Goal: Register for event/course

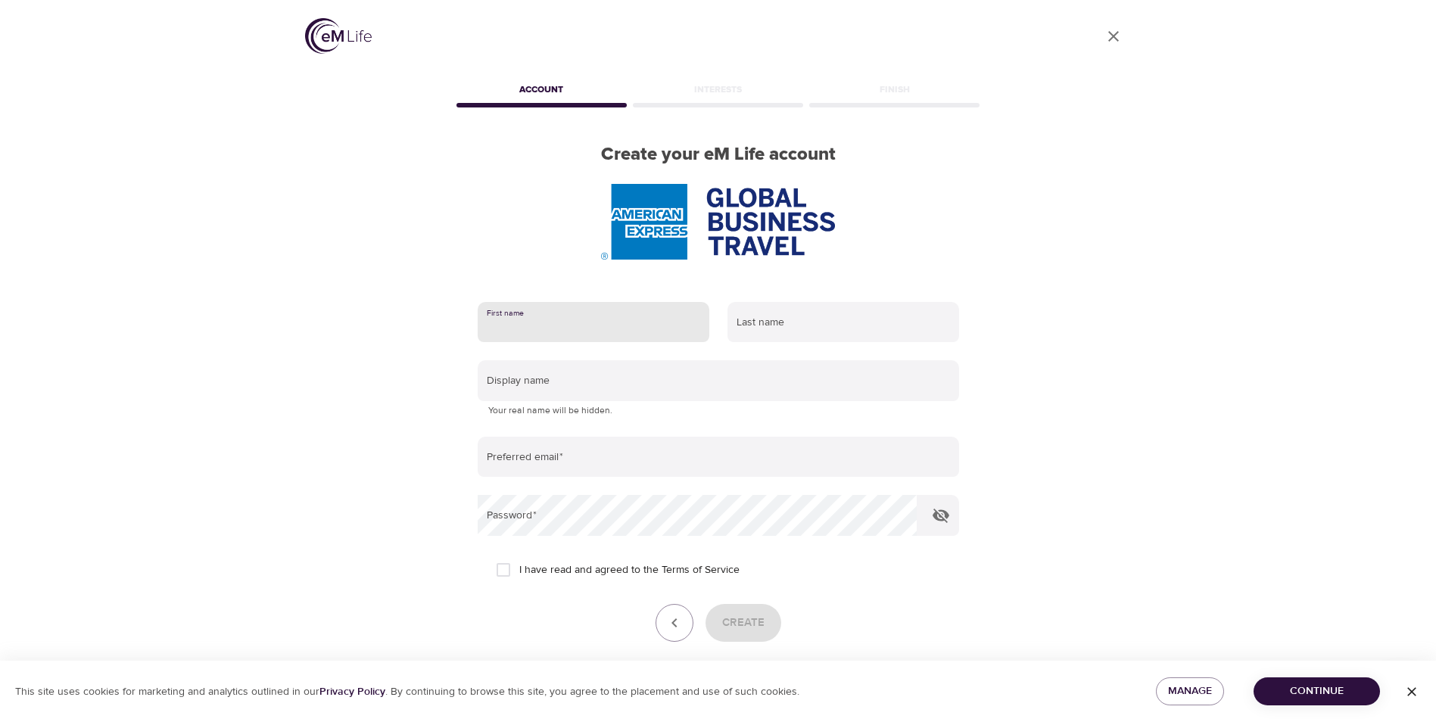
click at [638, 323] on input "text" at bounding box center [594, 322] width 232 height 41
type input "Dawn M"
type input "Ackerman"
type input "[PERSON_NAME][EMAIL_ADDRESS][PERSON_NAME][DOMAIN_NAME]"
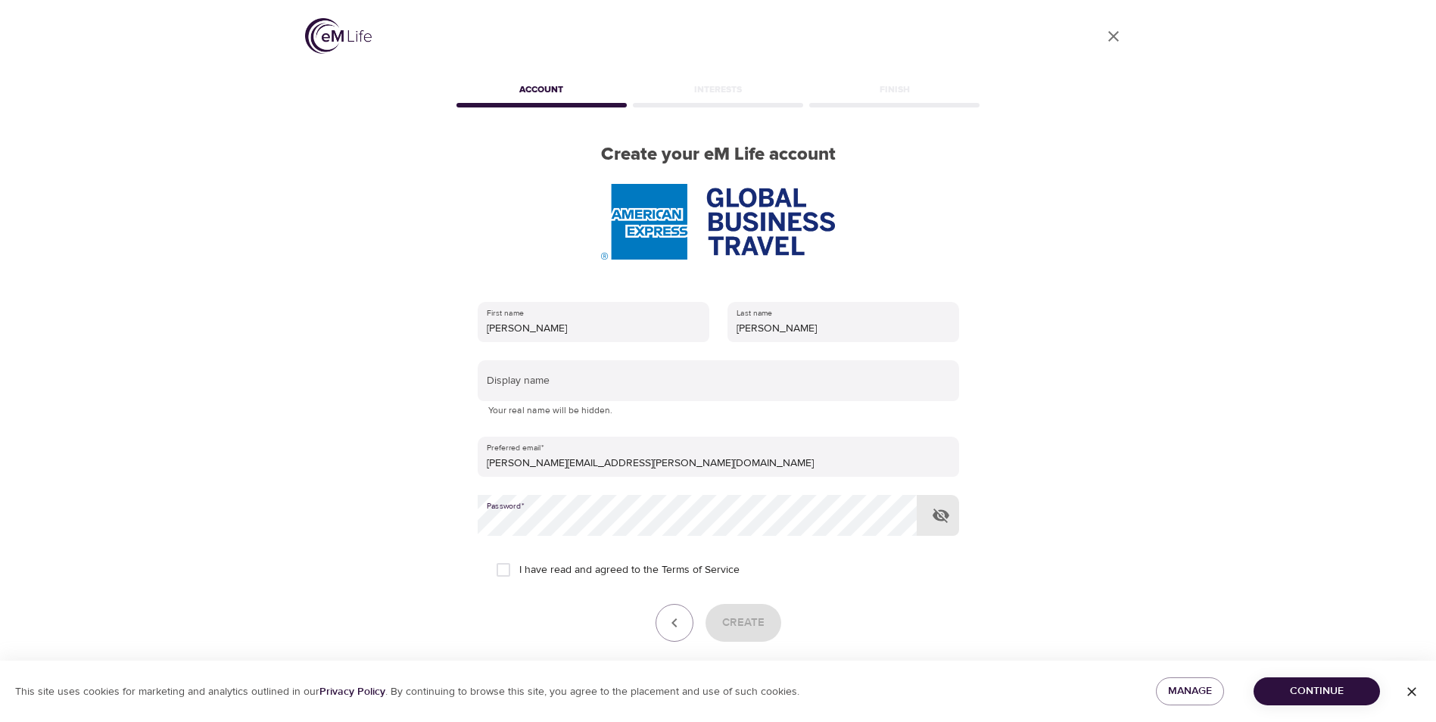
click at [961, 581] on div "First name Dawn M Last name Ackerman Display name Your real name will be hidden…" at bounding box center [719, 493] width 530 height 430
click at [510, 576] on input "I have read and agreed to the Terms of Service" at bounding box center [504, 570] width 32 height 32
checkbox input "true"
click at [741, 619] on span "Create" at bounding box center [743, 623] width 42 height 20
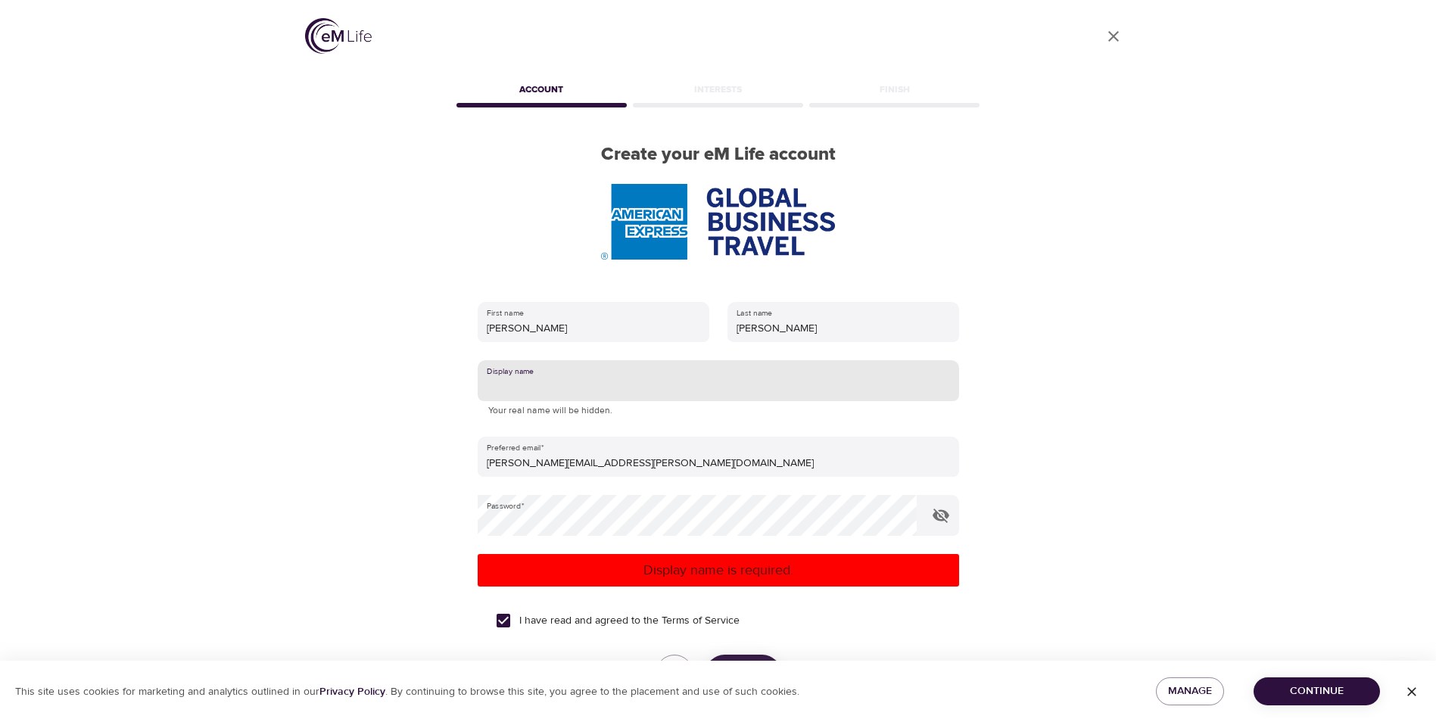
click at [644, 382] on input "text" at bounding box center [719, 380] width 482 height 41
type input "Dacker"
click at [1037, 569] on div "User Profile Account Interests Finish Create your eM Life account First name Da…" at bounding box center [718, 361] width 863 height 722
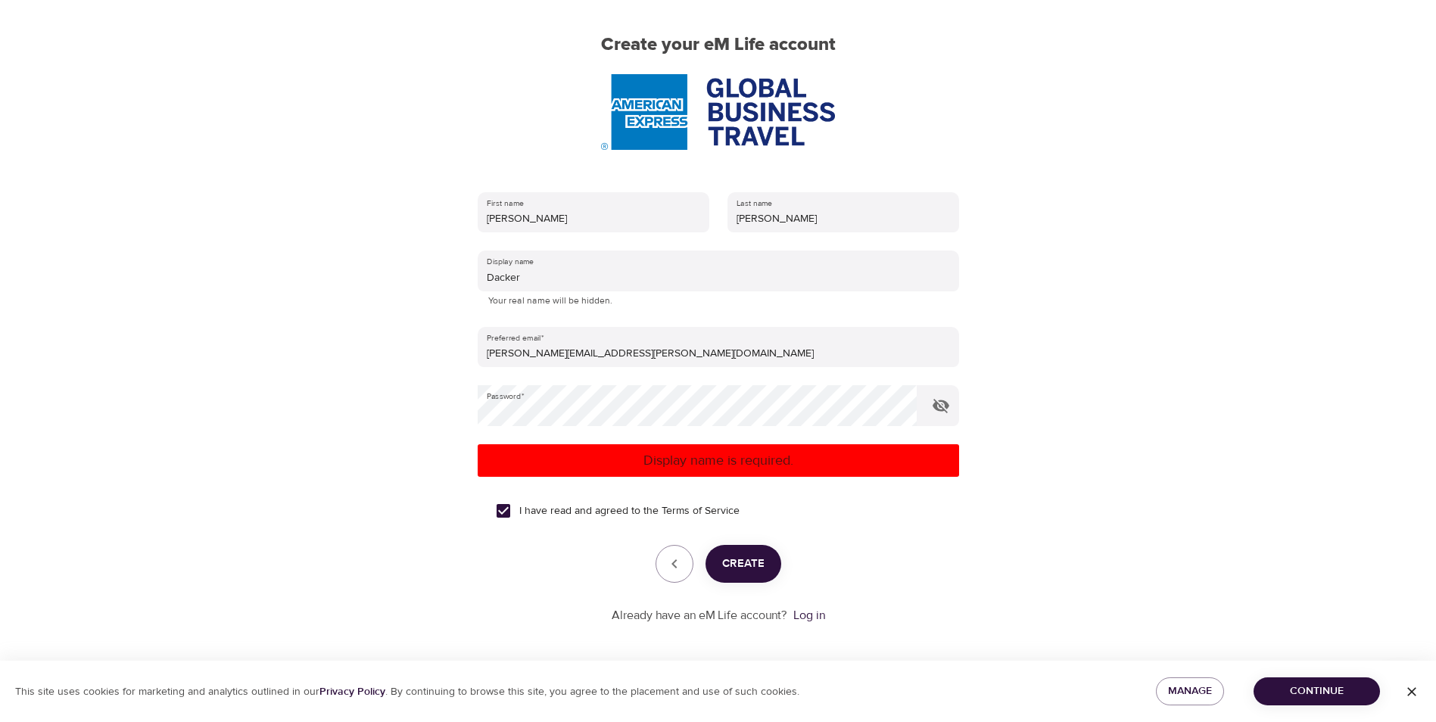
scroll to position [114, 0]
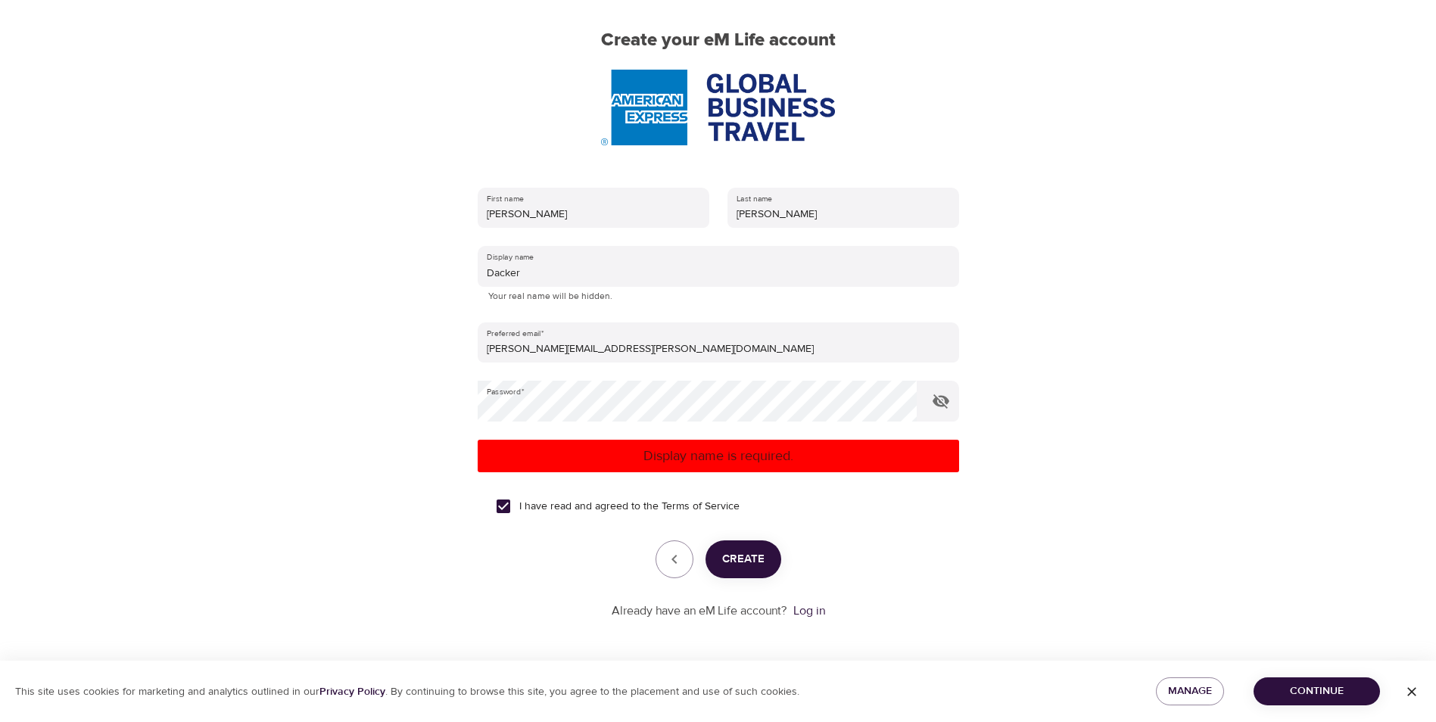
click at [759, 572] on button "Create" at bounding box center [744, 560] width 76 height 38
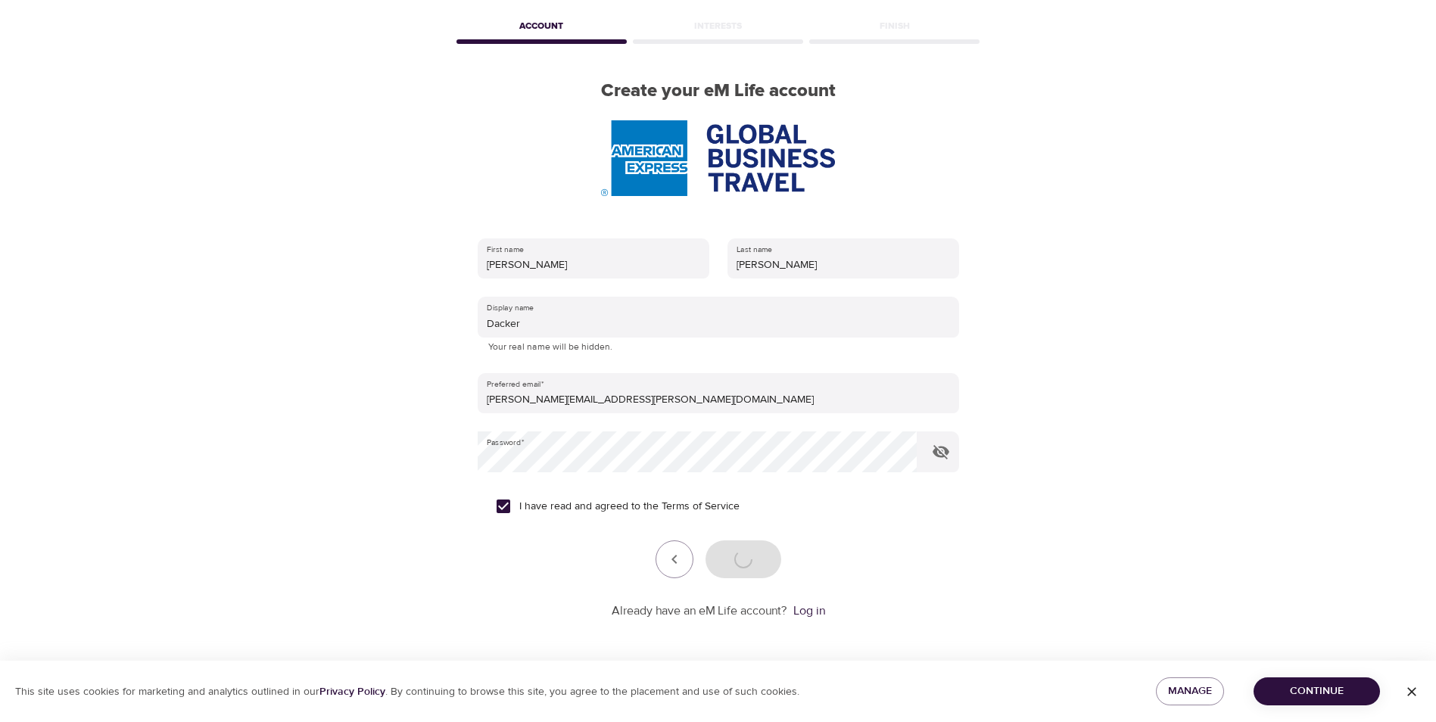
scroll to position [64, 0]
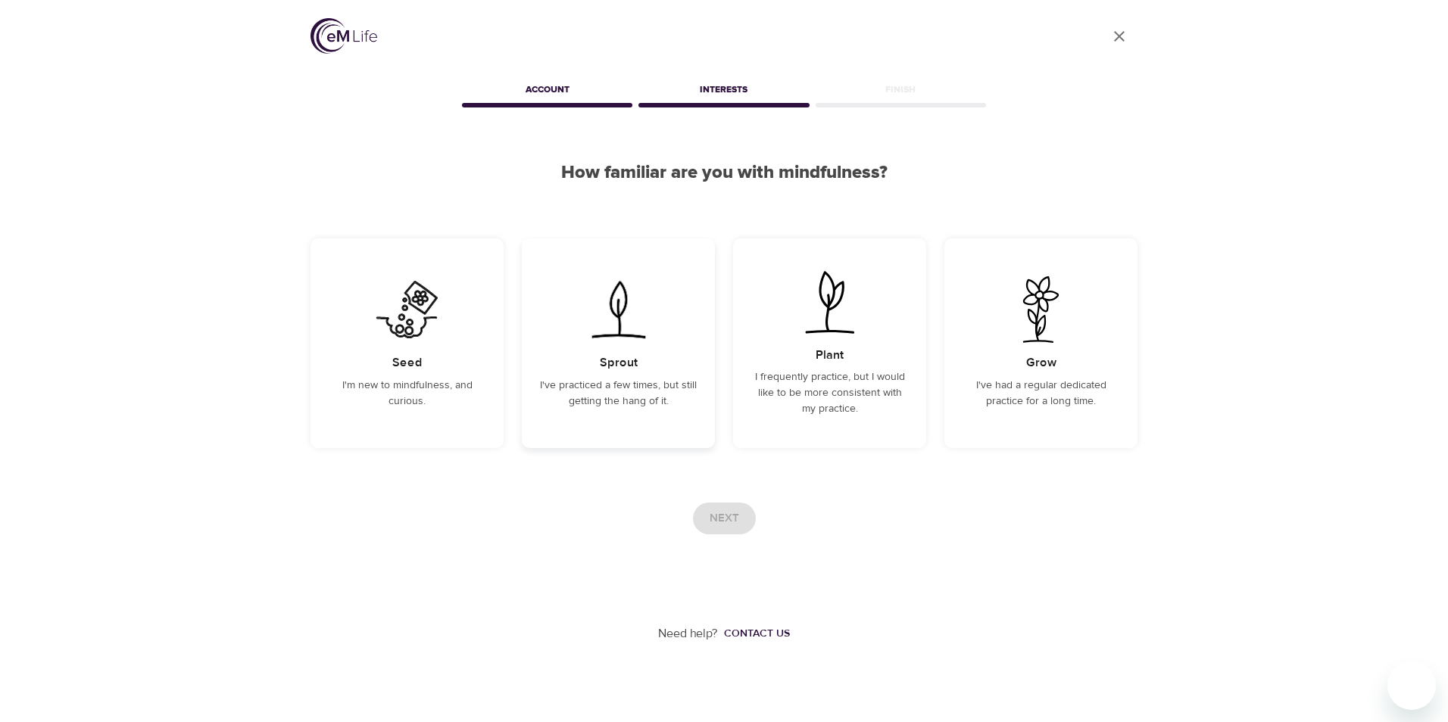
click at [616, 348] on div "Sprout I've practiced a few times, but still getting the hang of it." at bounding box center [618, 344] width 193 height 210
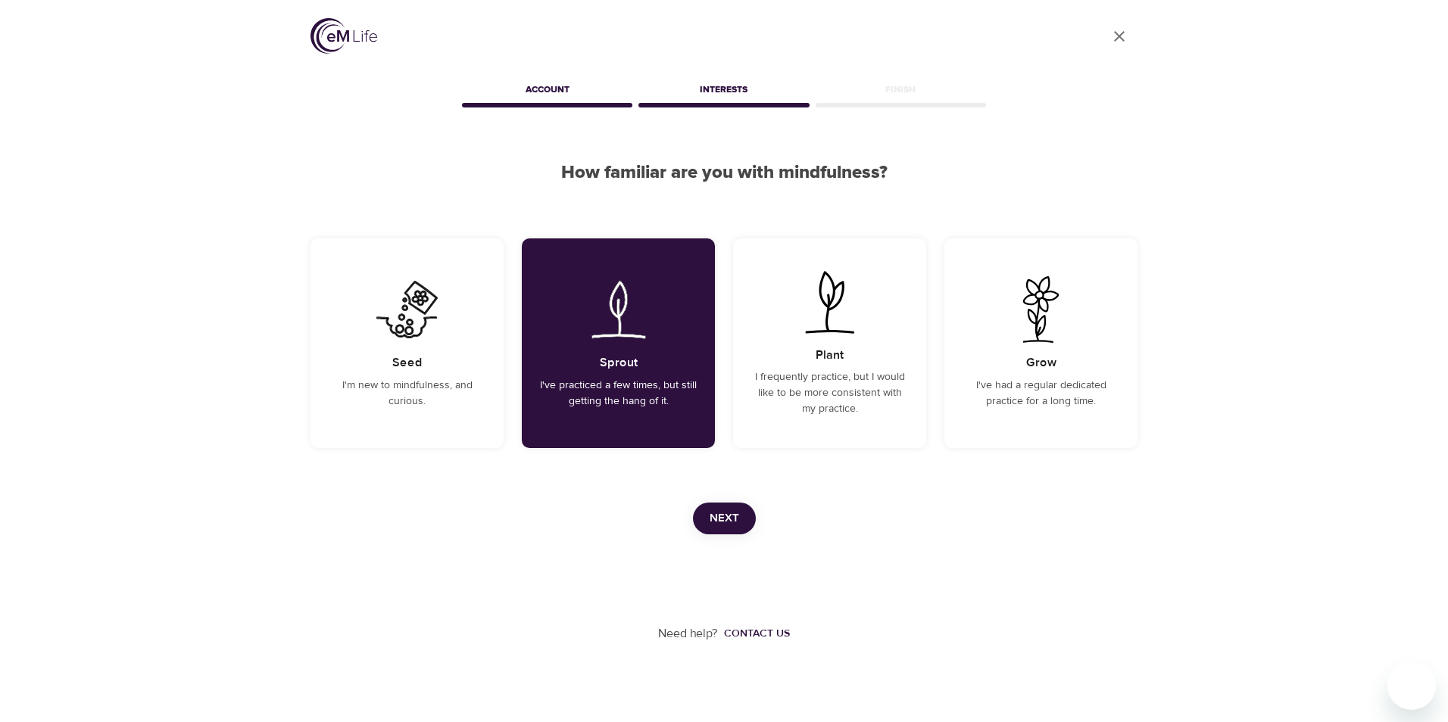
click at [732, 525] on span "Next" at bounding box center [724, 519] width 30 height 20
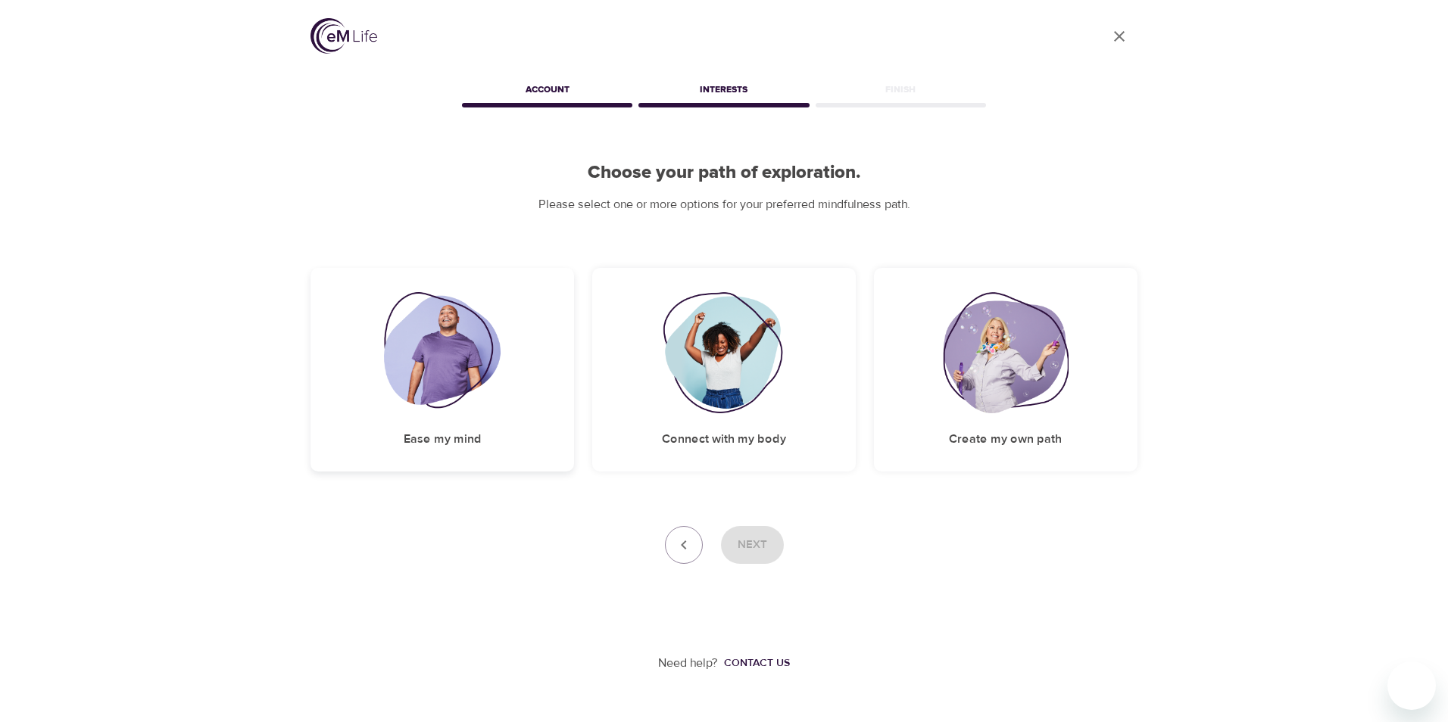
click at [447, 399] on img at bounding box center [442, 352] width 117 height 121
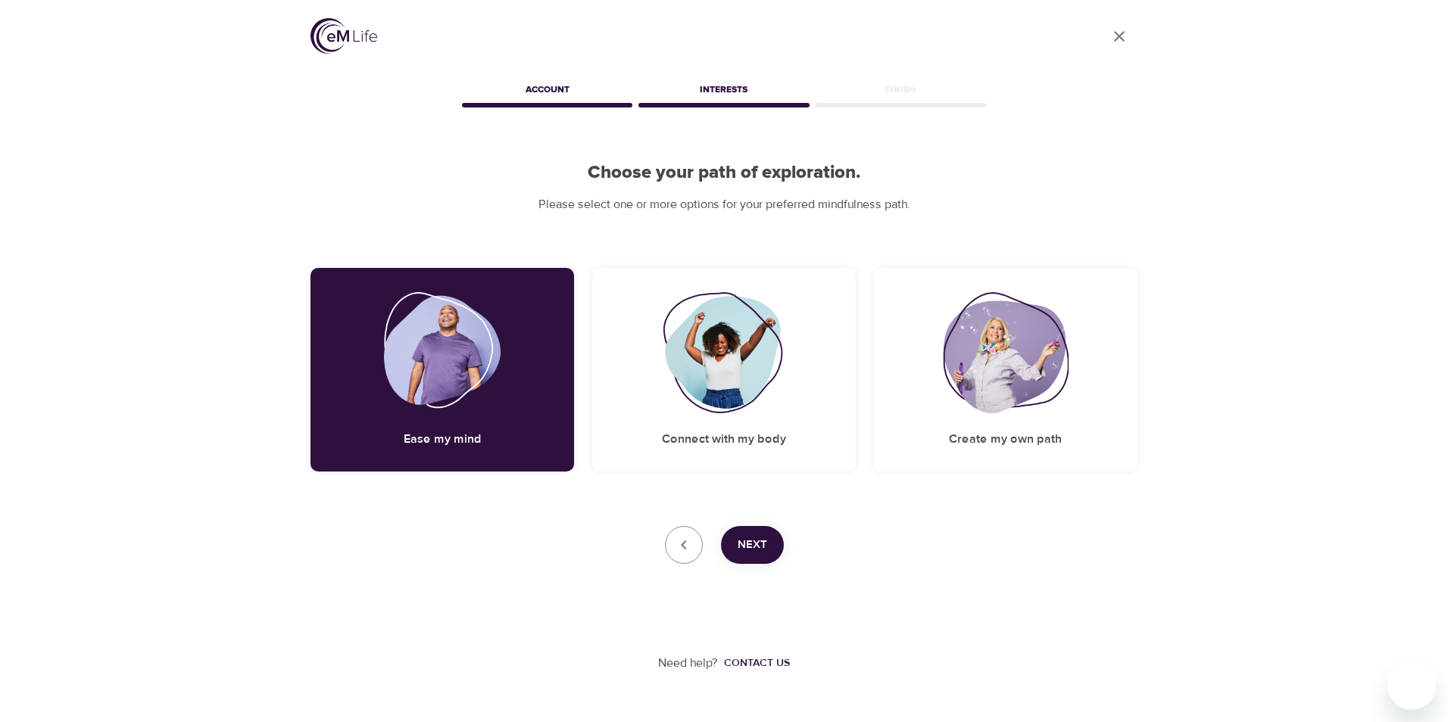
click at [780, 562] on div "Next" at bounding box center [723, 545] width 827 height 38
click at [770, 549] on button "Next" at bounding box center [752, 545] width 63 height 38
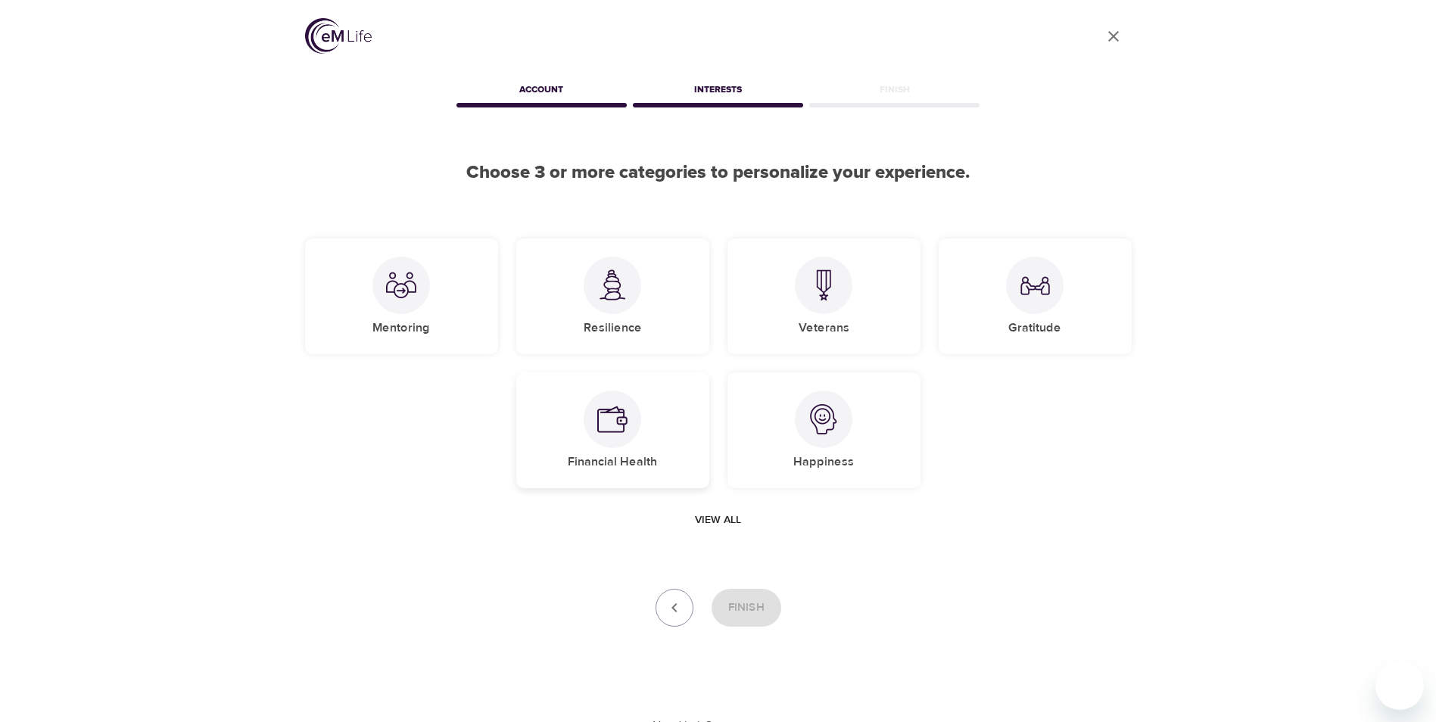
click at [610, 434] on img at bounding box center [612, 419] width 30 height 30
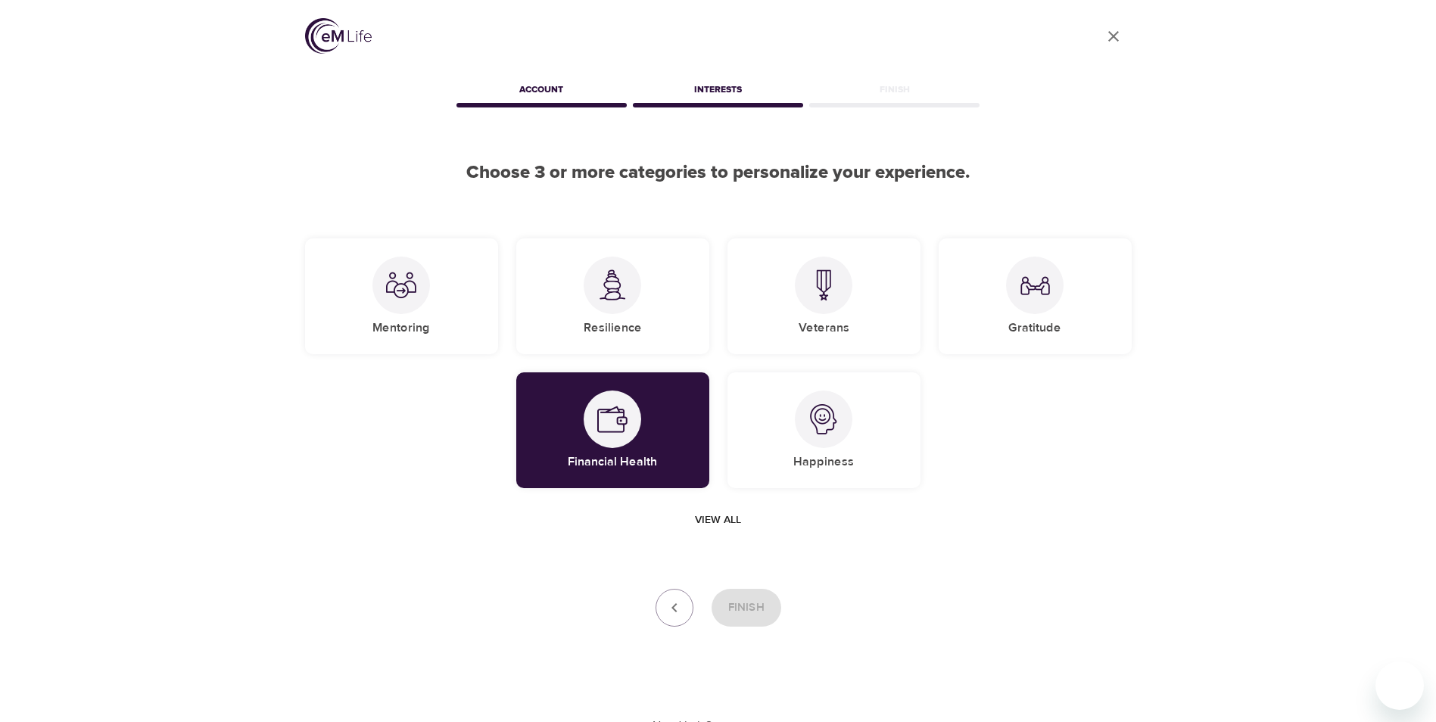
click at [744, 556] on div "User Profile Account Interests Finish Choose 3 or more categories to personaliz…" at bounding box center [718, 367] width 863 height 735
click at [585, 305] on div "Resilience" at bounding box center [612, 297] width 193 height 116
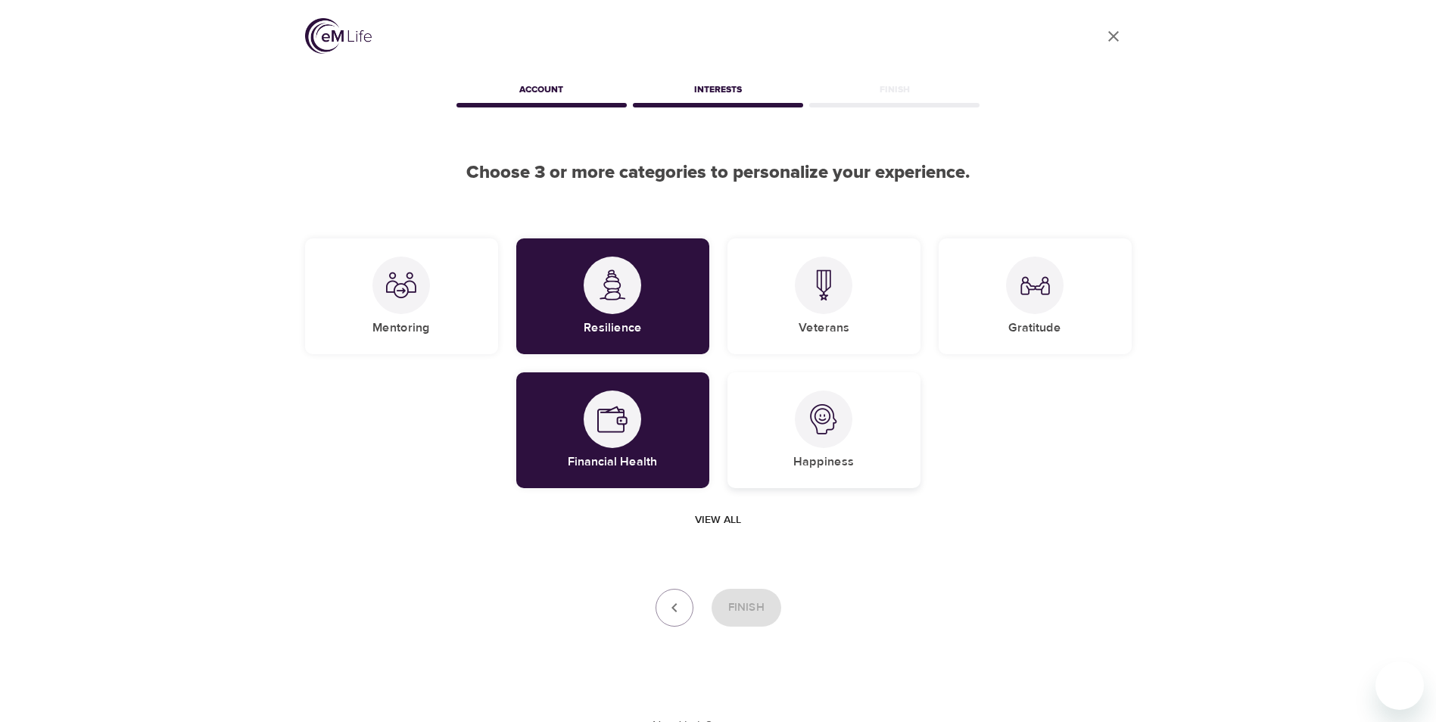
click at [843, 416] on div at bounding box center [824, 420] width 58 height 58
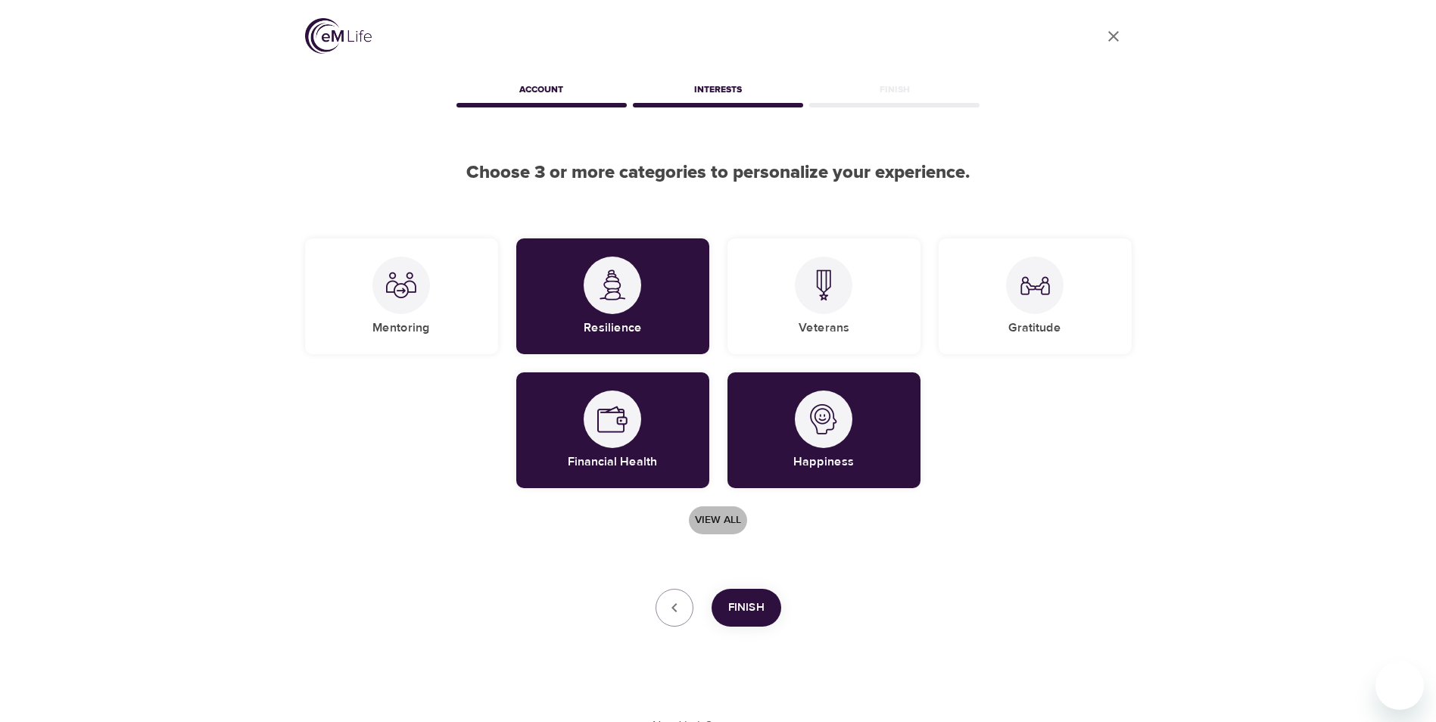
click at [727, 517] on span "View all" at bounding box center [718, 520] width 46 height 19
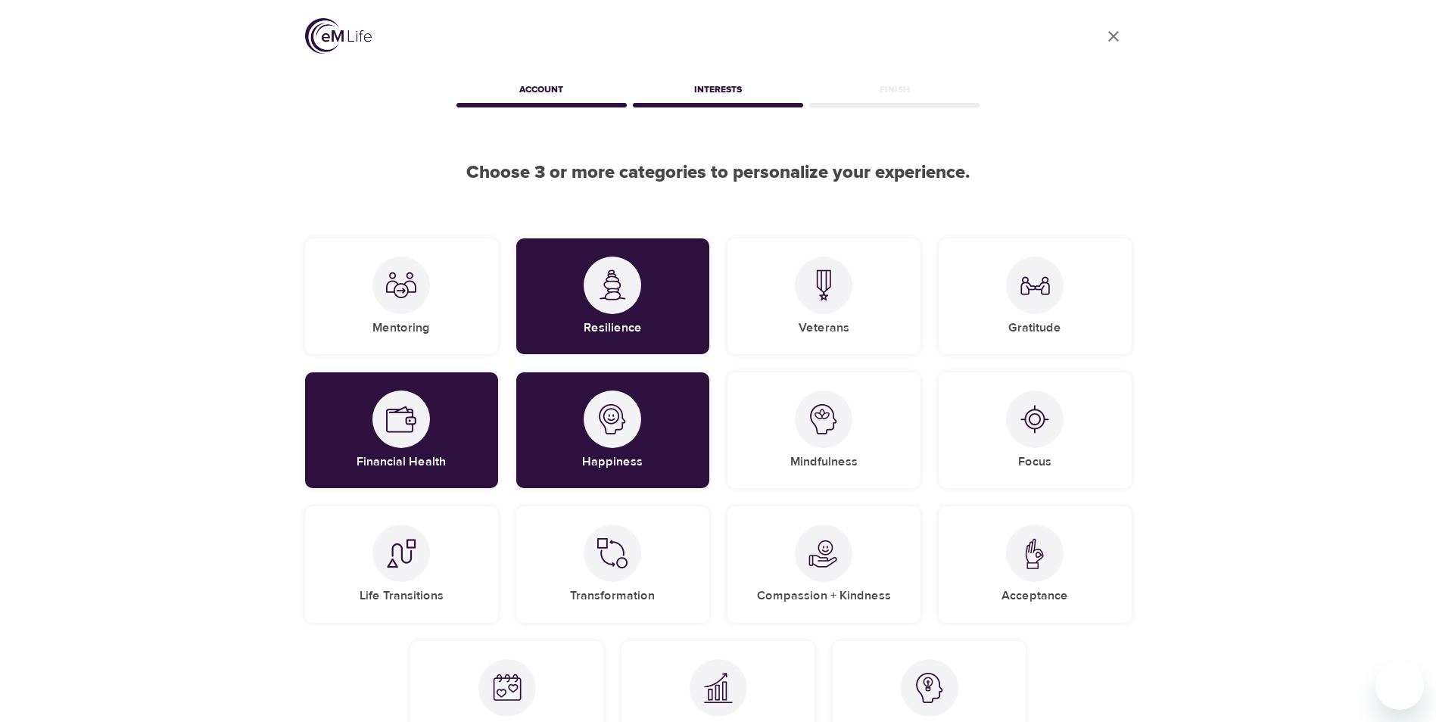
scroll to position [76, 0]
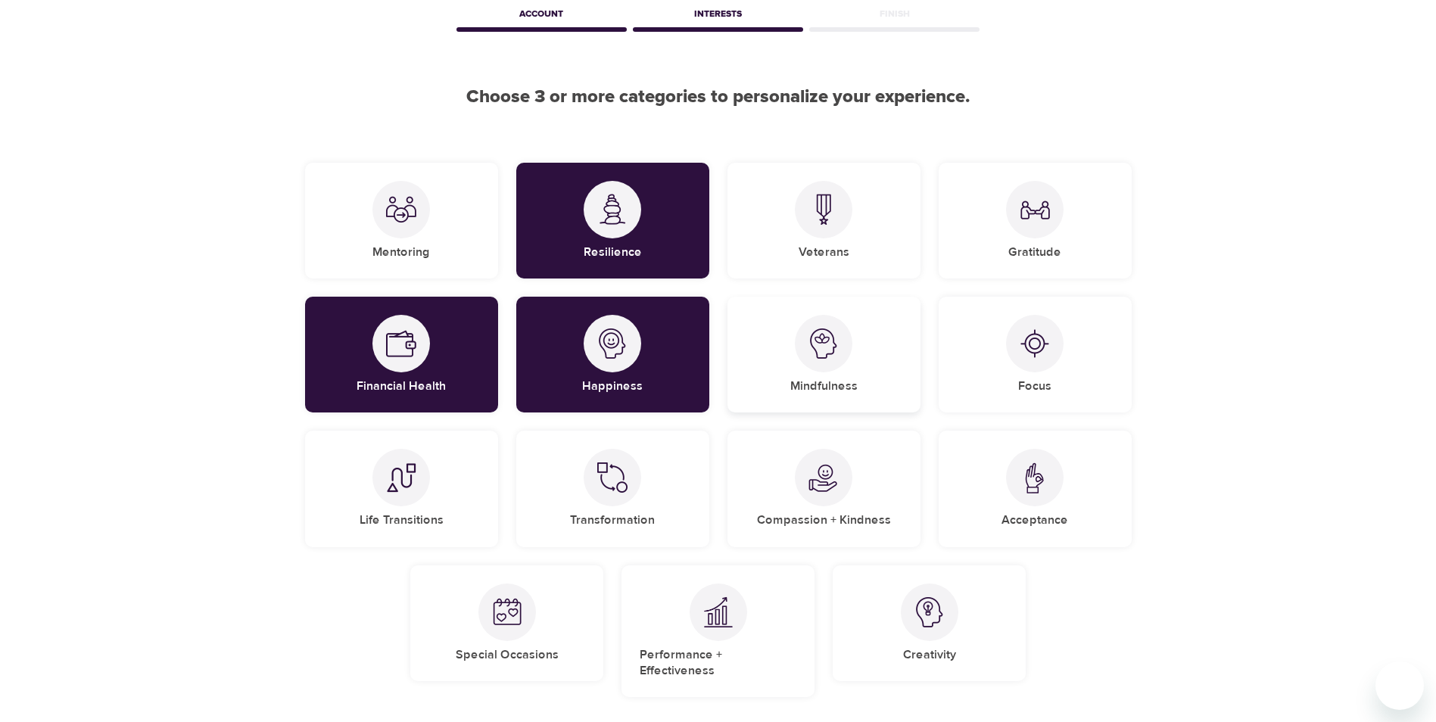
click at [861, 337] on div "Mindfulness" at bounding box center [824, 355] width 193 height 116
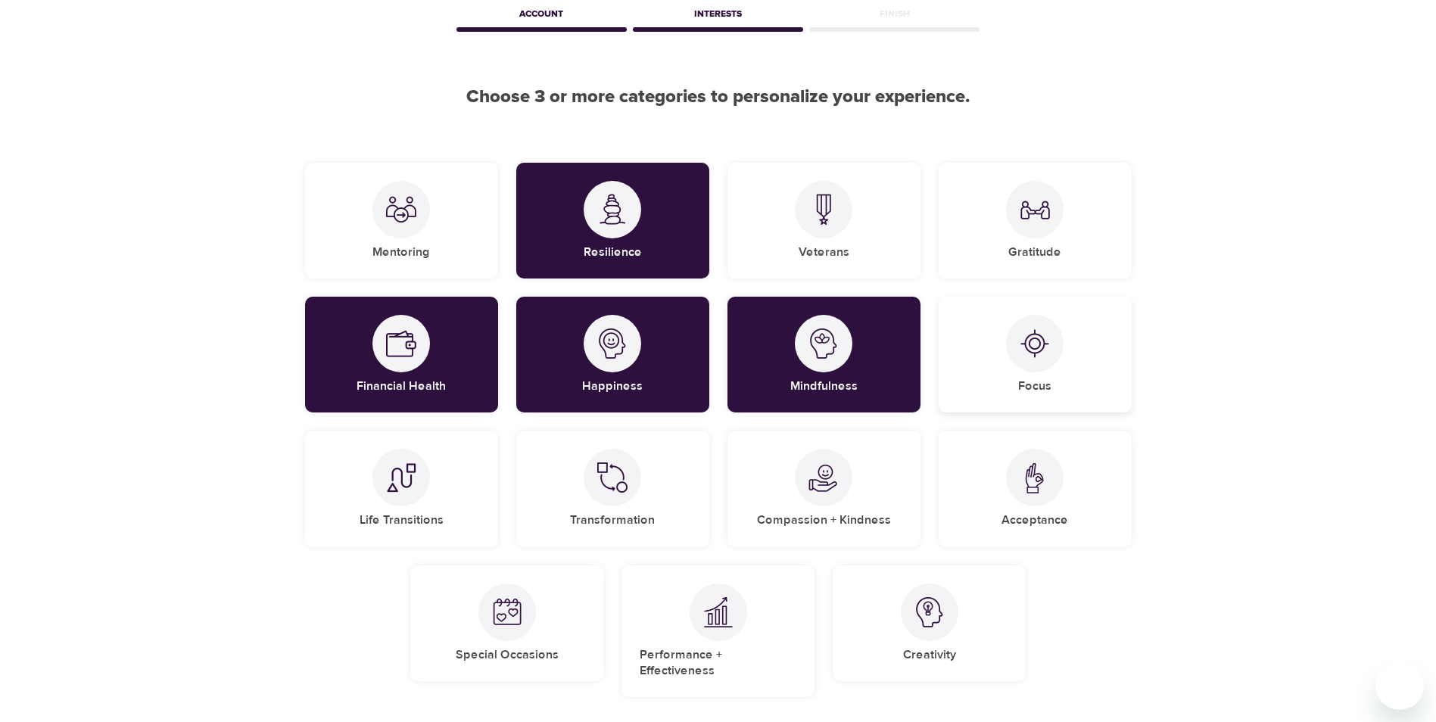
drag, startPoint x: 1052, startPoint y: 345, endPoint x: 1115, endPoint y: 372, distance: 68.5
click at [1055, 346] on div at bounding box center [1035, 344] width 58 height 58
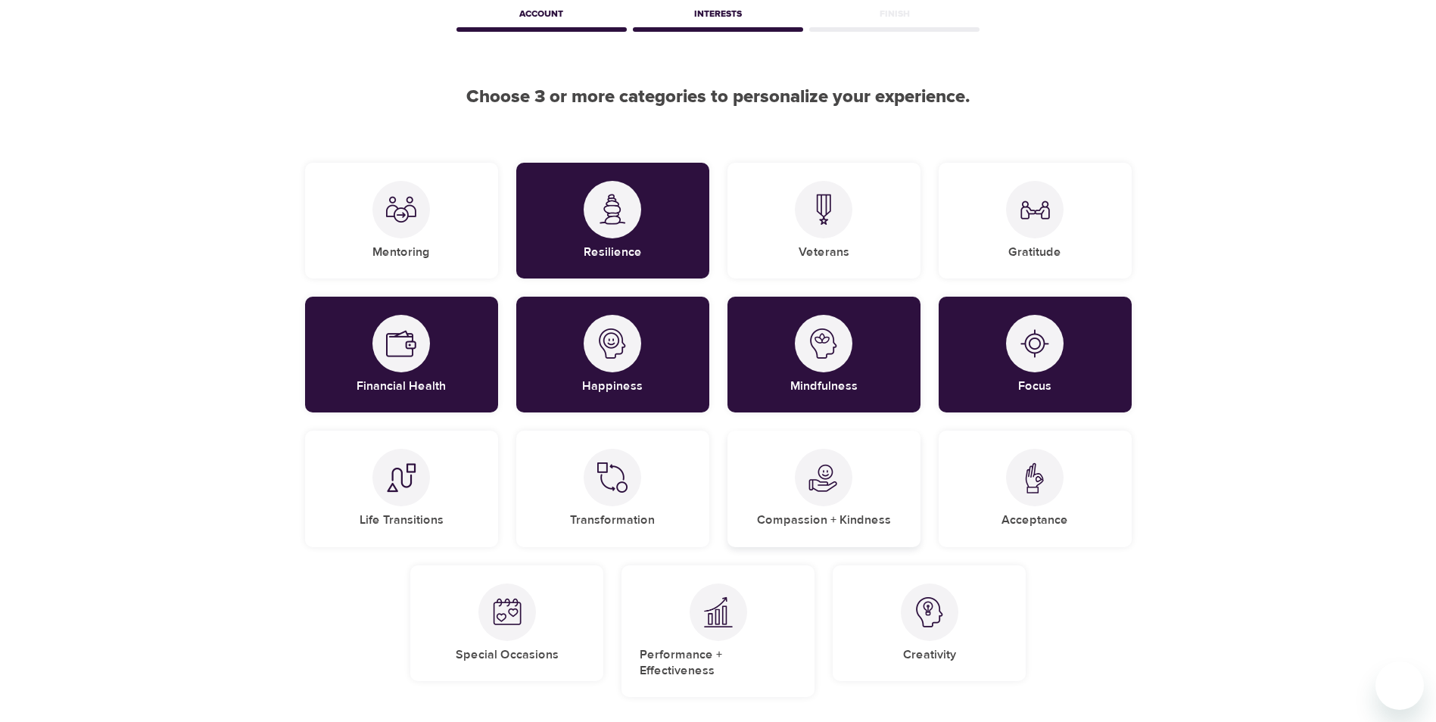
click at [828, 498] on div at bounding box center [824, 478] width 58 height 58
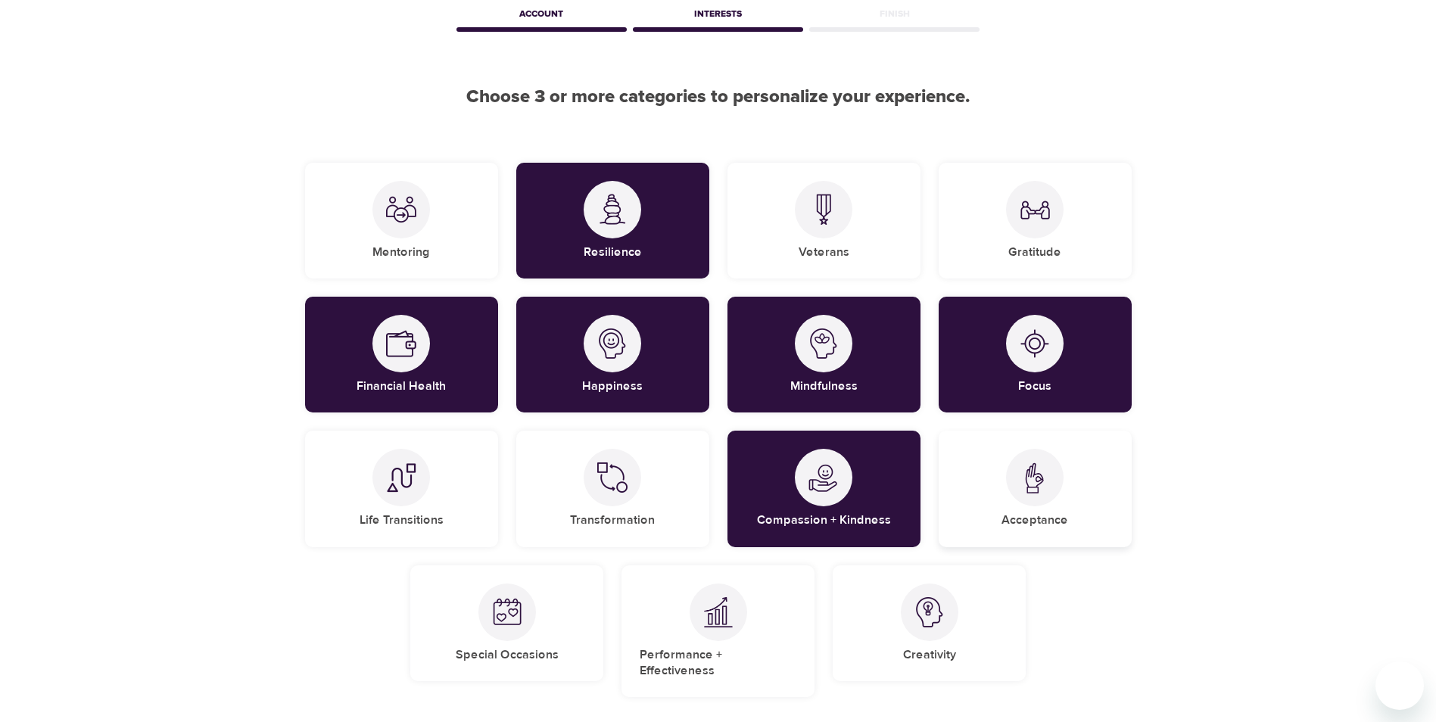
click at [1020, 459] on div at bounding box center [1035, 478] width 58 height 58
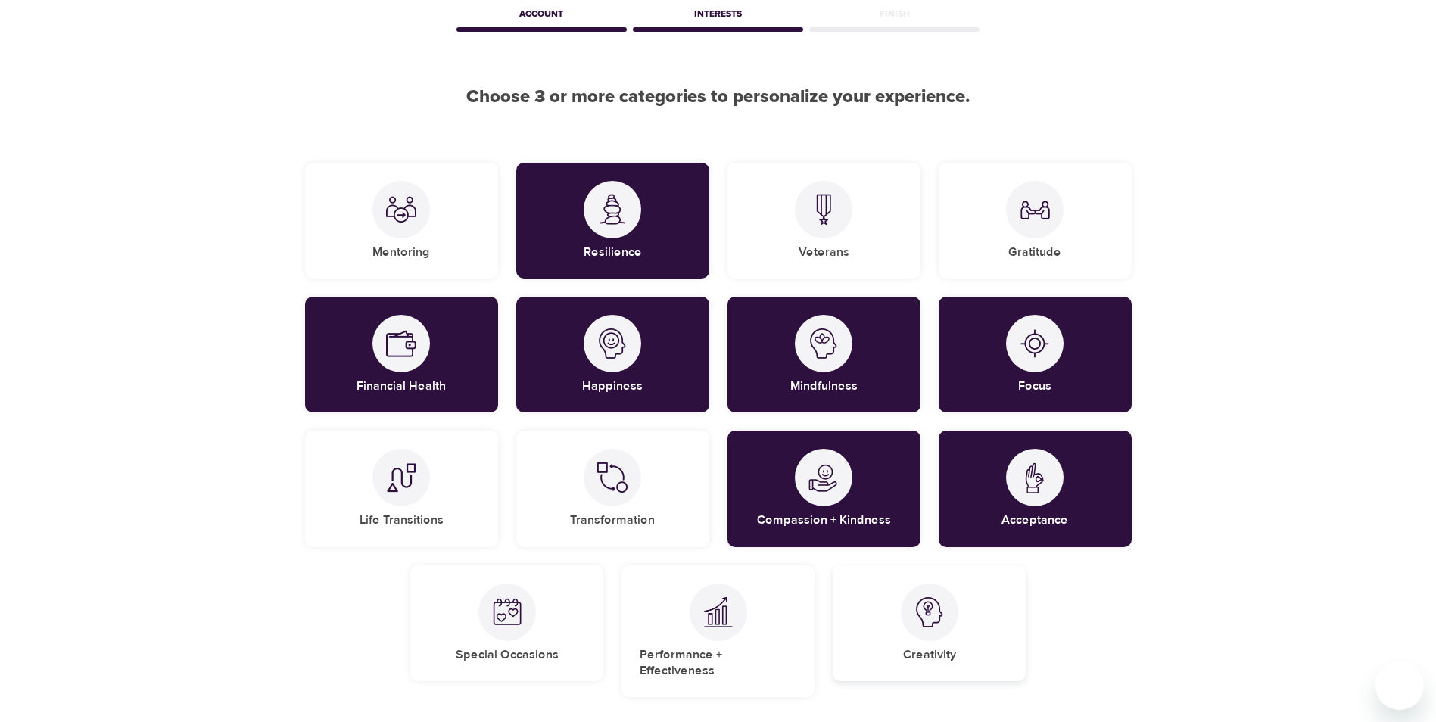
click at [946, 638] on div "Creativity" at bounding box center [929, 624] width 193 height 116
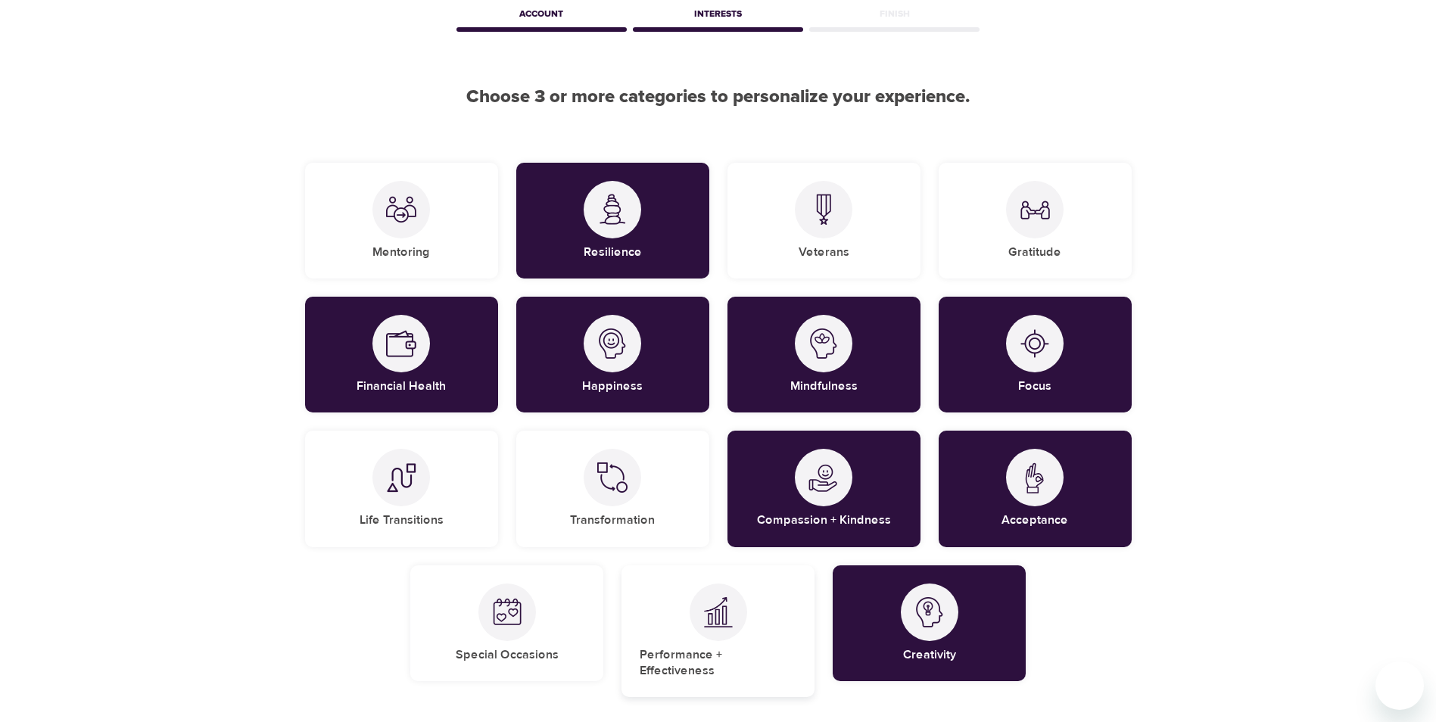
click at [746, 640] on div "Performance + Effectiveness" at bounding box center [718, 632] width 193 height 133
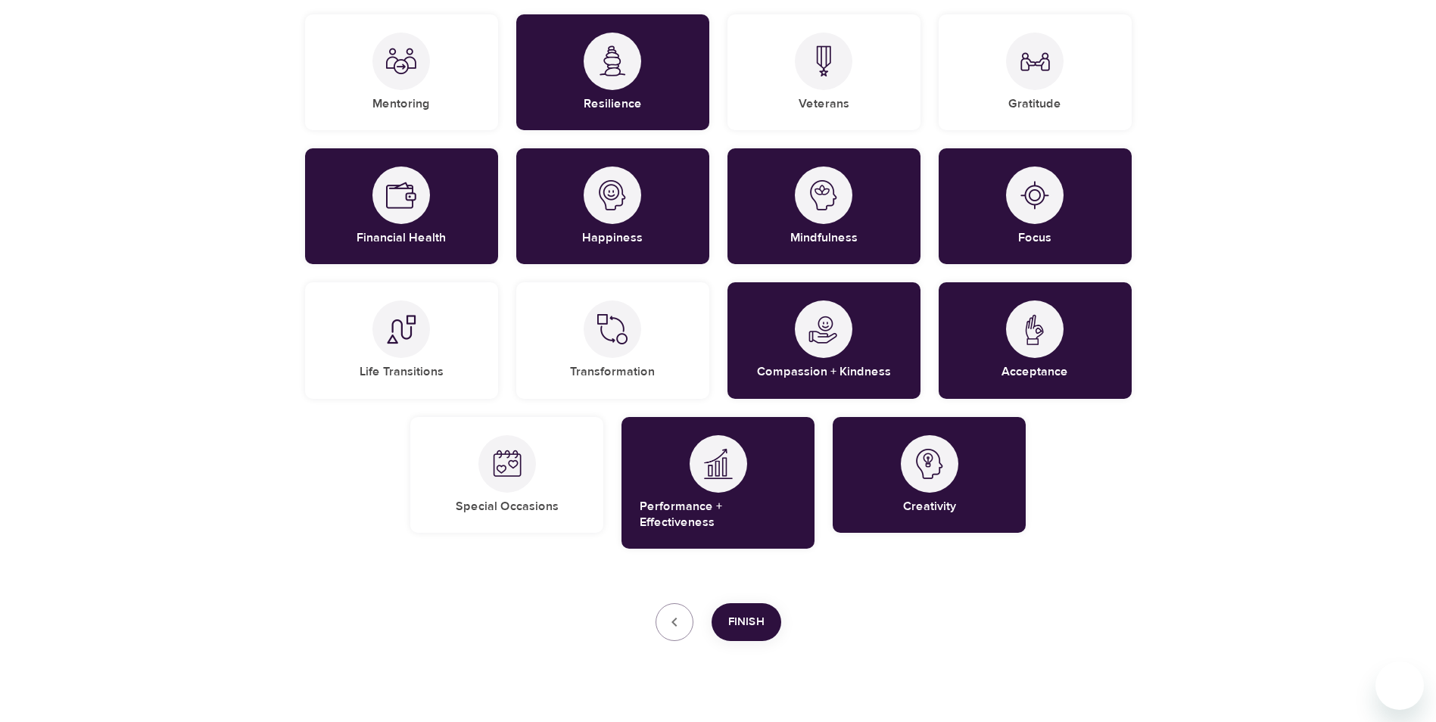
scroll to position [235, 0]
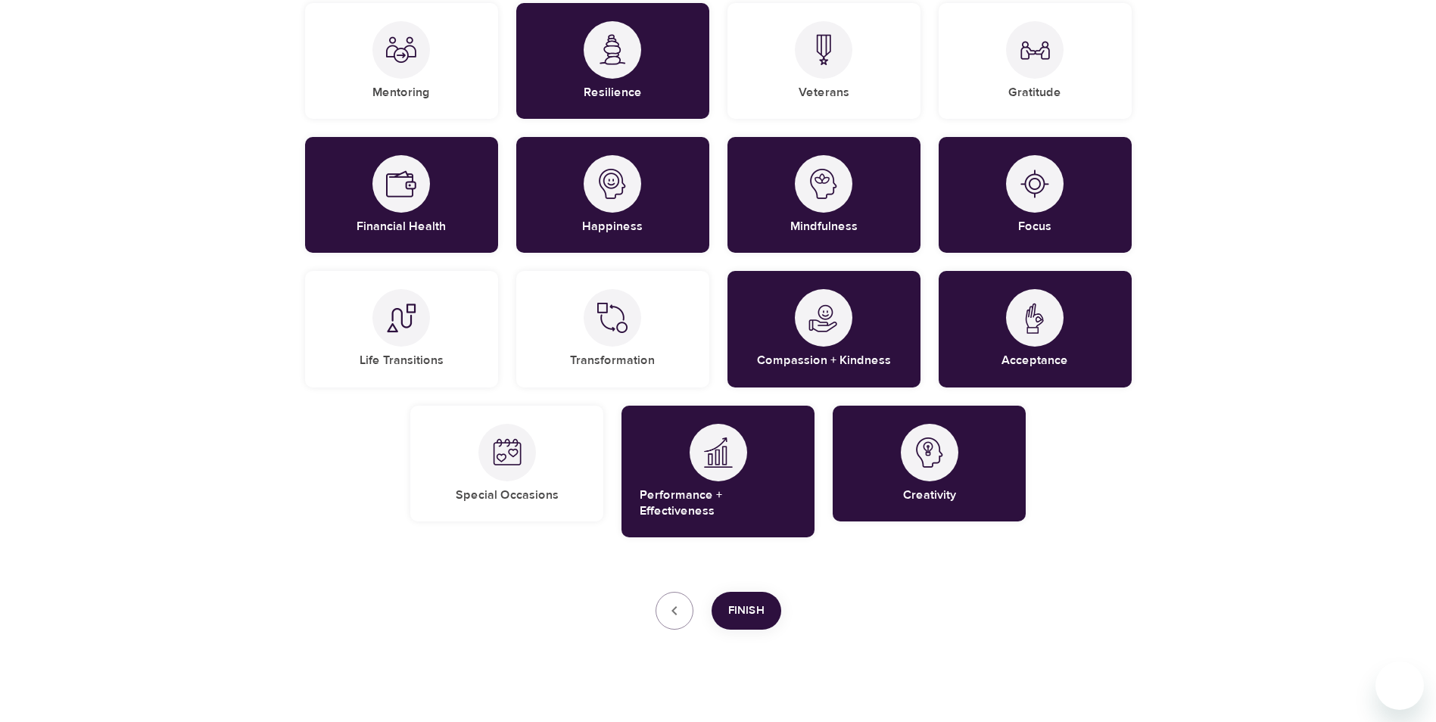
click at [763, 604] on span "Finish" at bounding box center [746, 611] width 36 height 20
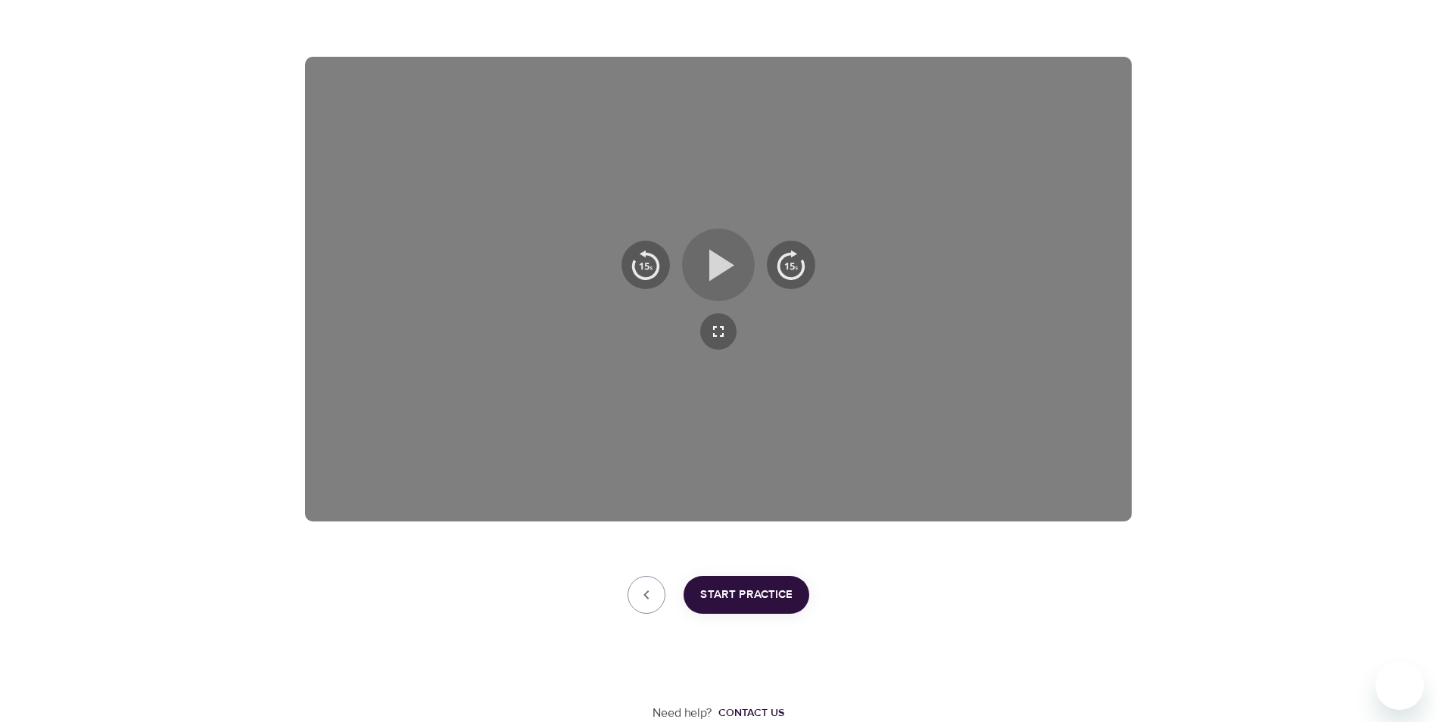
click at [722, 273] on icon "button" at bounding box center [718, 265] width 55 height 55
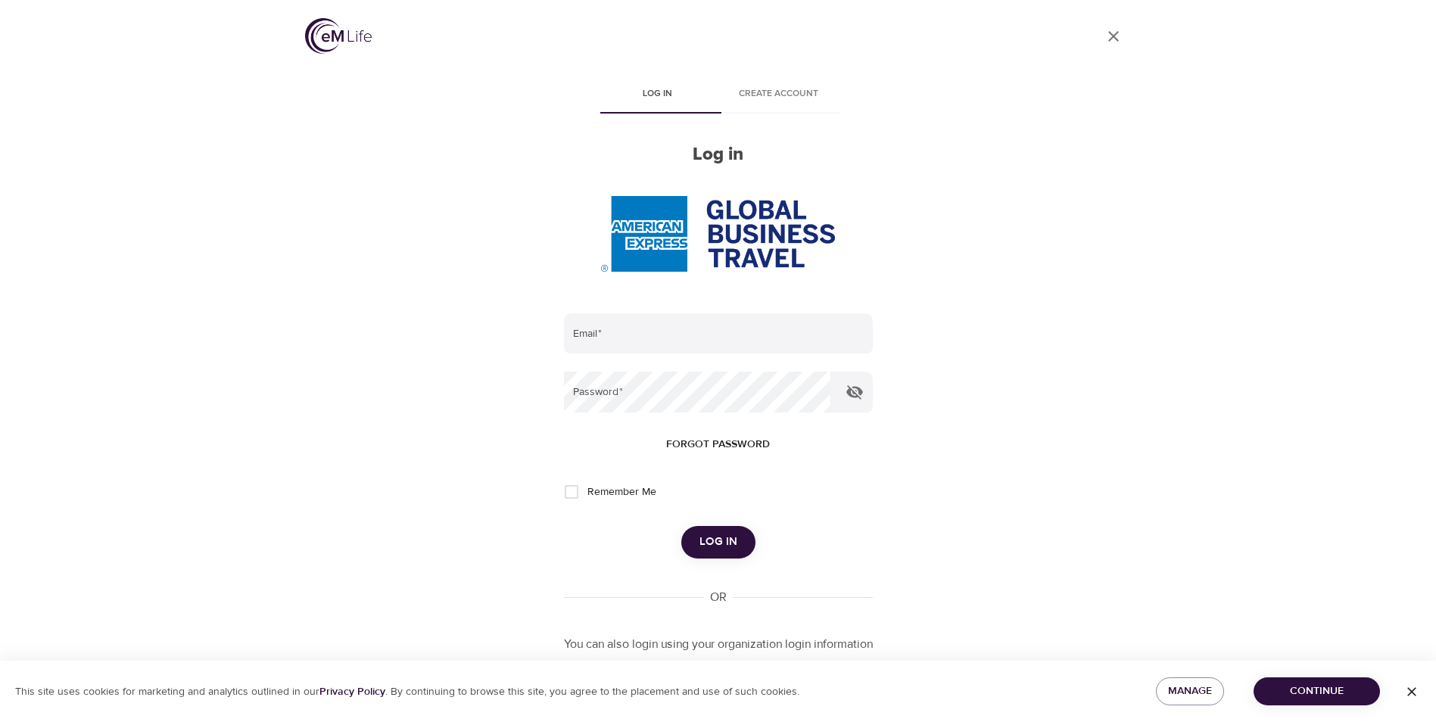
type input "[PERSON_NAME][EMAIL_ADDRESS][PERSON_NAME][DOMAIN_NAME]"
click at [613, 495] on span "Remember Me" at bounding box center [618, 493] width 69 height 16
click at [584, 495] on input "Remember Me" at bounding box center [568, 492] width 32 height 32
checkbox input "true"
click at [722, 541] on span "Log in" at bounding box center [719, 542] width 38 height 20
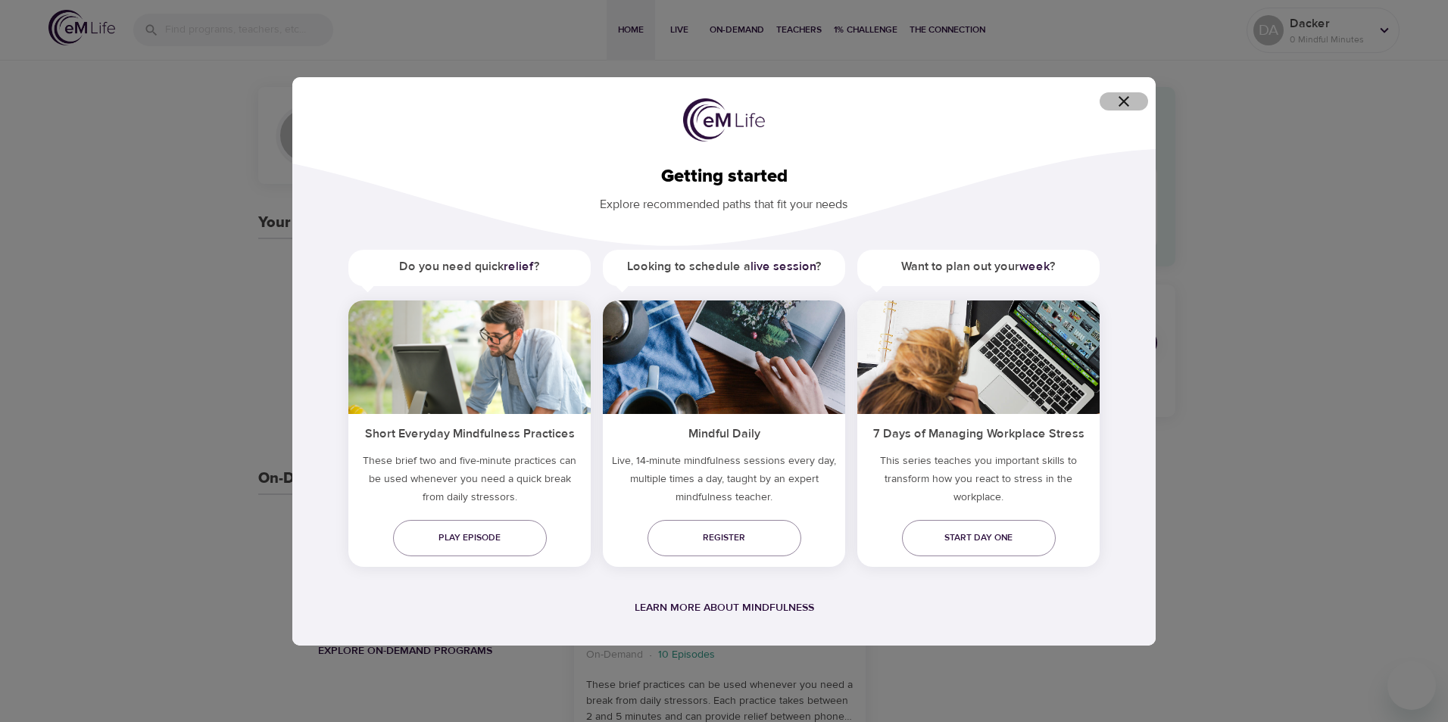
click at [1123, 101] on icon "button" at bounding box center [1123, 101] width 11 height 11
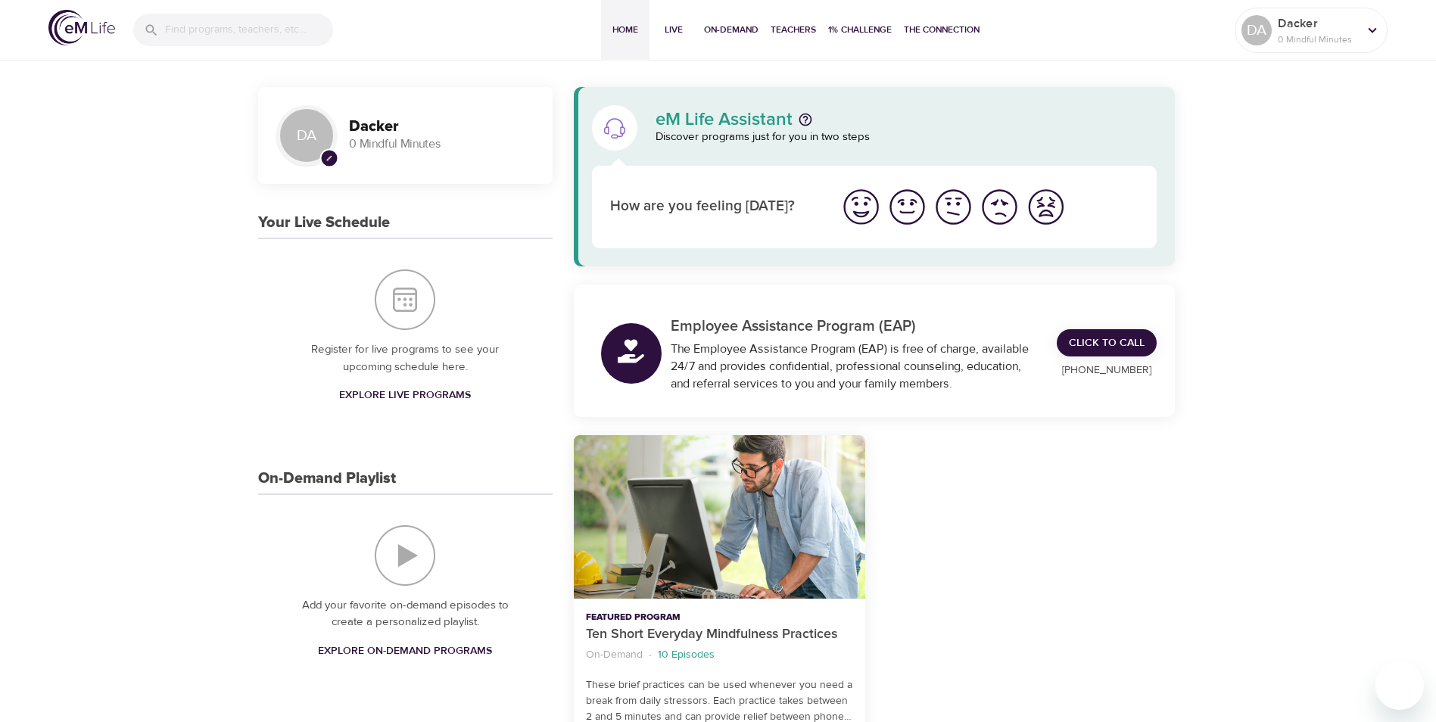
click at [938, 212] on img "I'm feeling ok" at bounding box center [954, 207] width 42 height 42
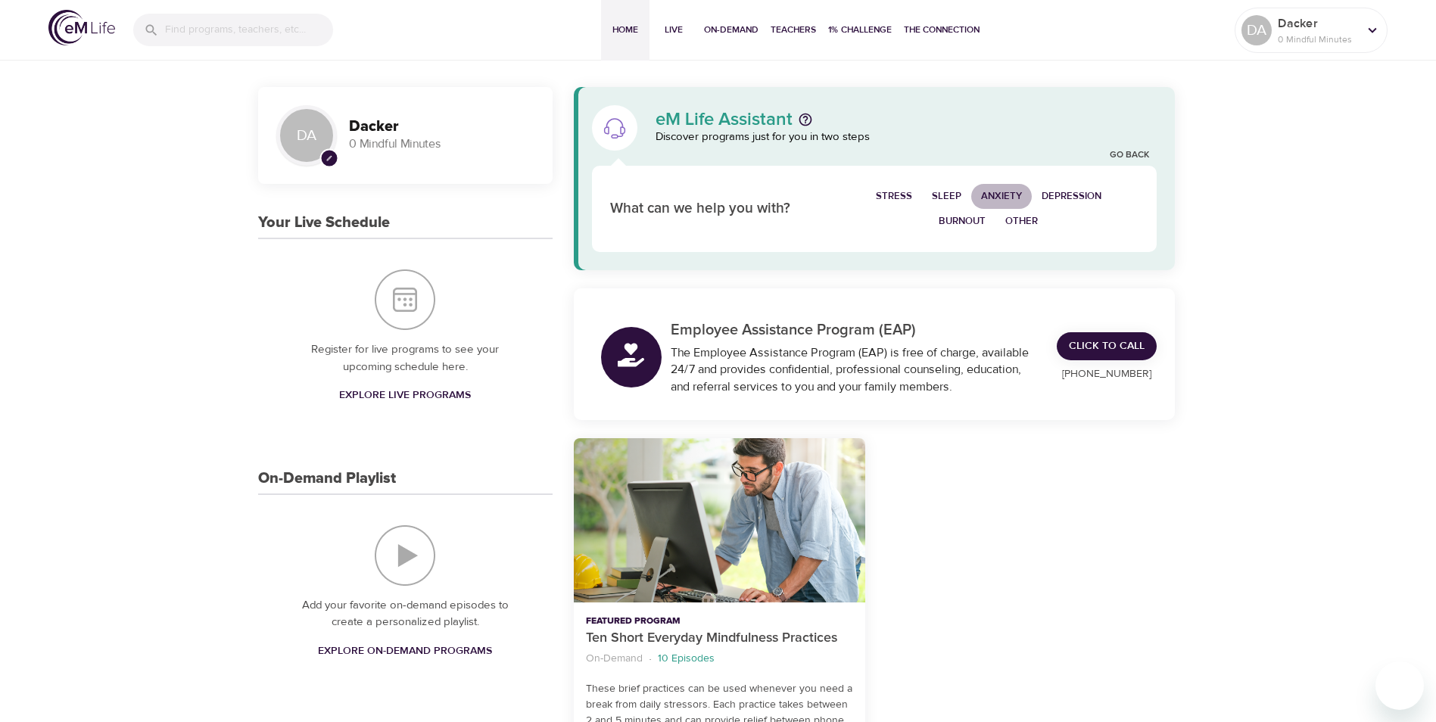
click at [1014, 192] on span "Anxiety" at bounding box center [1001, 196] width 41 height 17
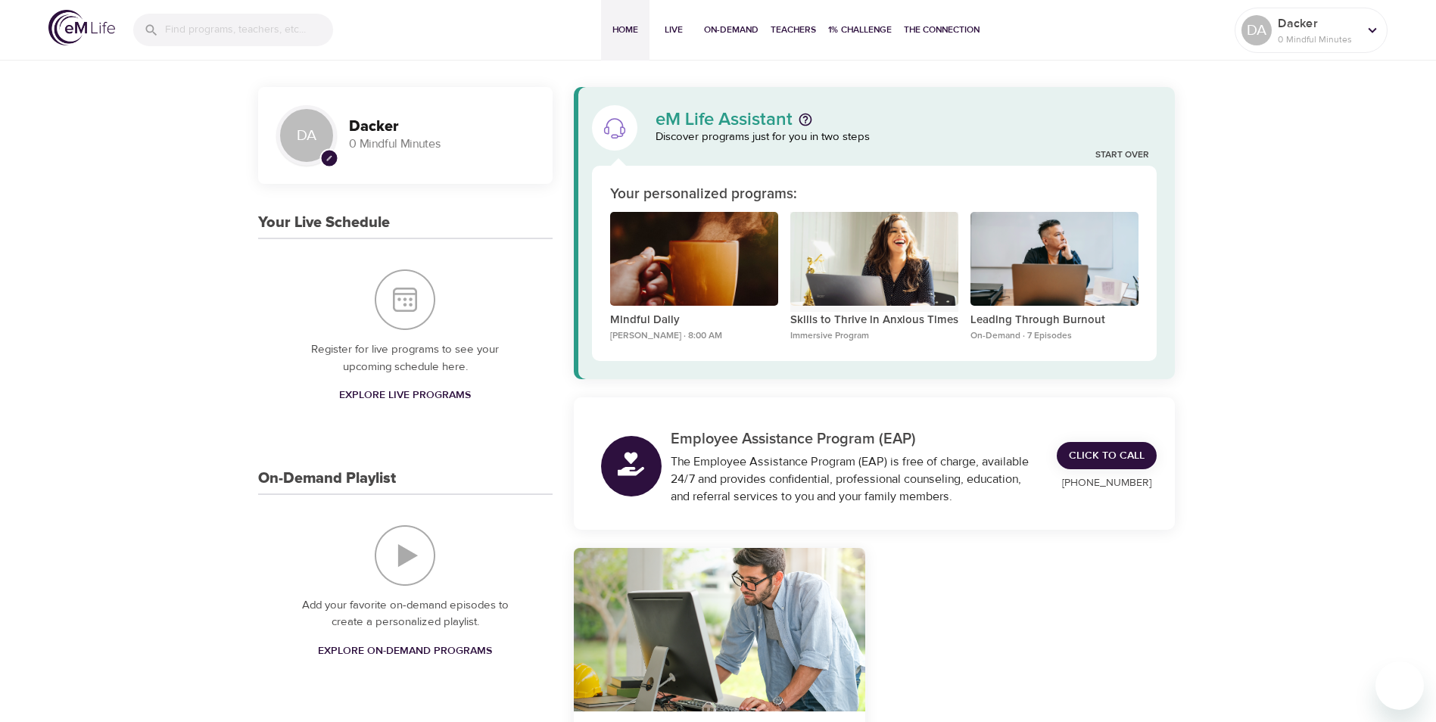
click at [838, 277] on div "Skills to Thrive in Anxious Times" at bounding box center [874, 259] width 168 height 95
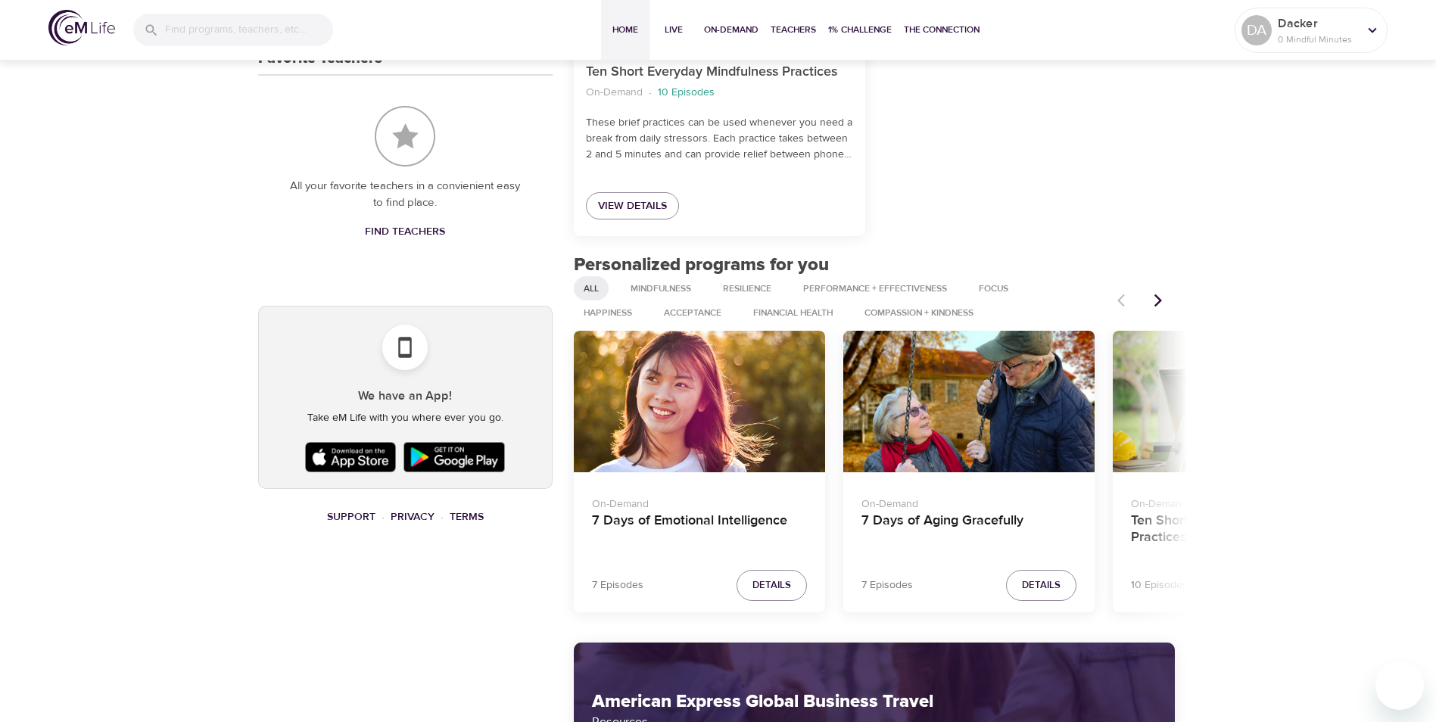
scroll to position [681, 0]
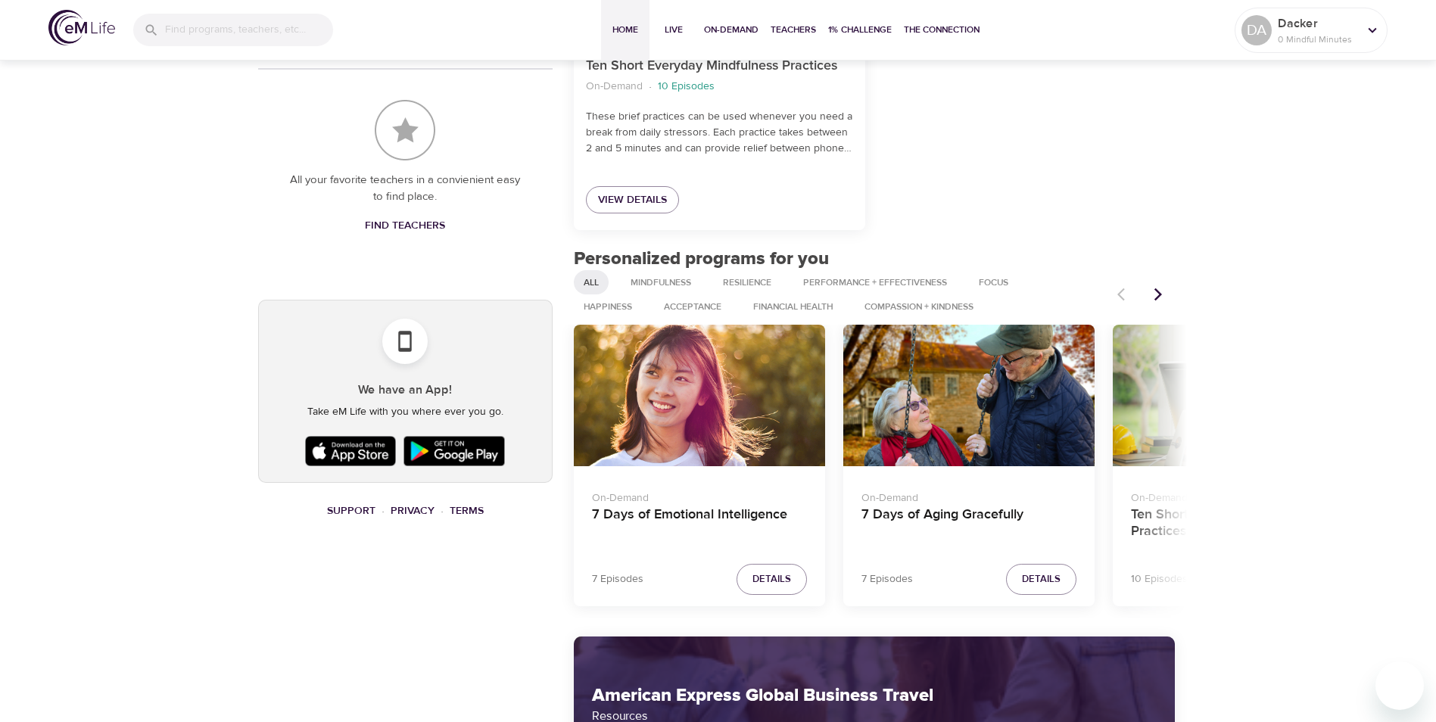
click at [676, 410] on div "7 Days of Emotional Intelligence" at bounding box center [699, 396] width 251 height 142
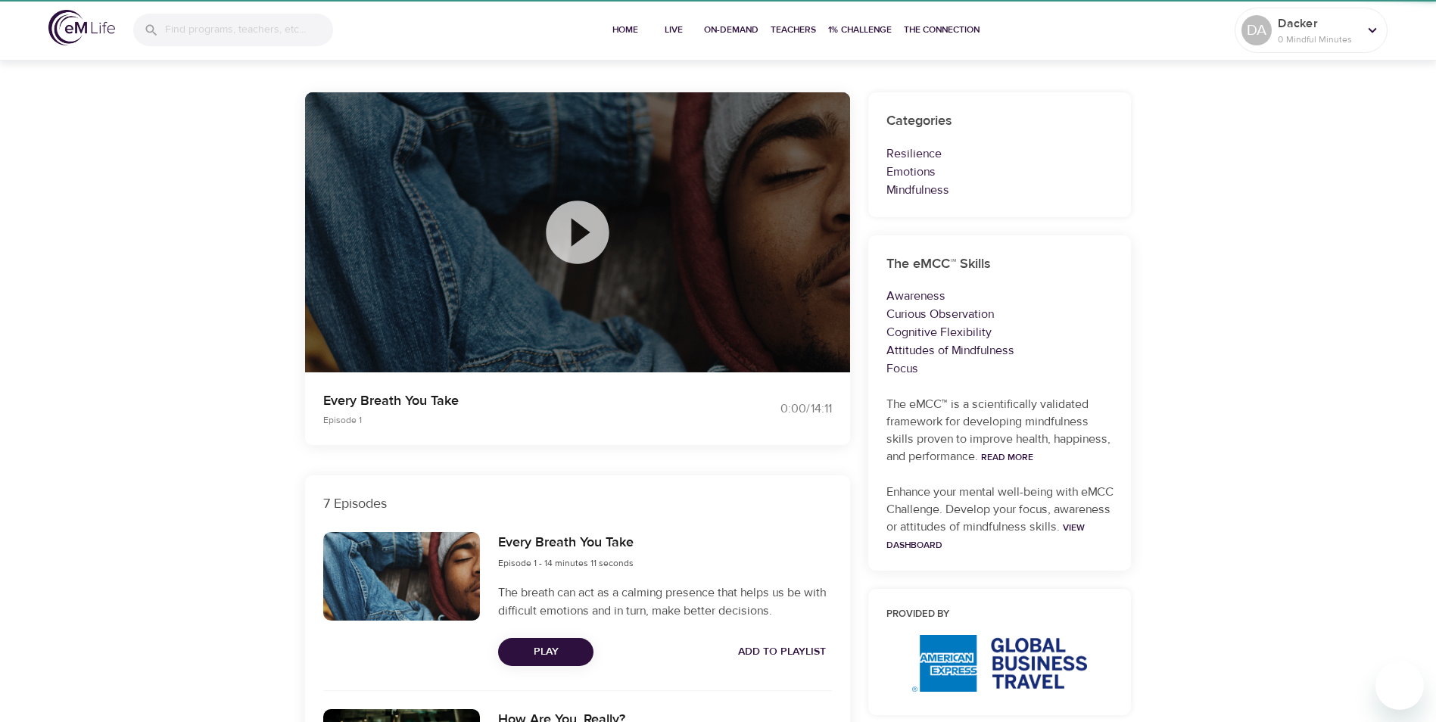
scroll to position [681, 0]
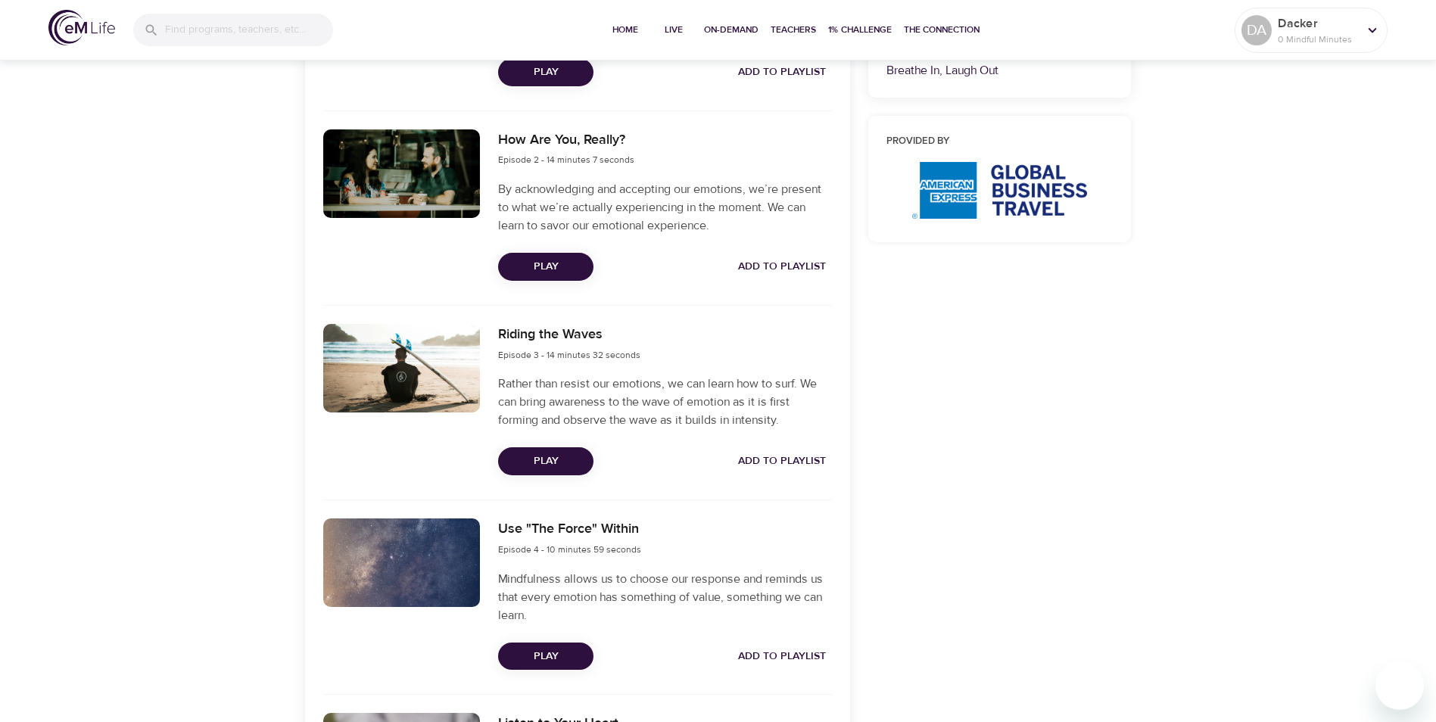
click at [569, 285] on div "How Are You, Really? Episode 2 - 14 minutes 7 seconds By acknowledging and acce…" at bounding box center [664, 205] width 351 height 170
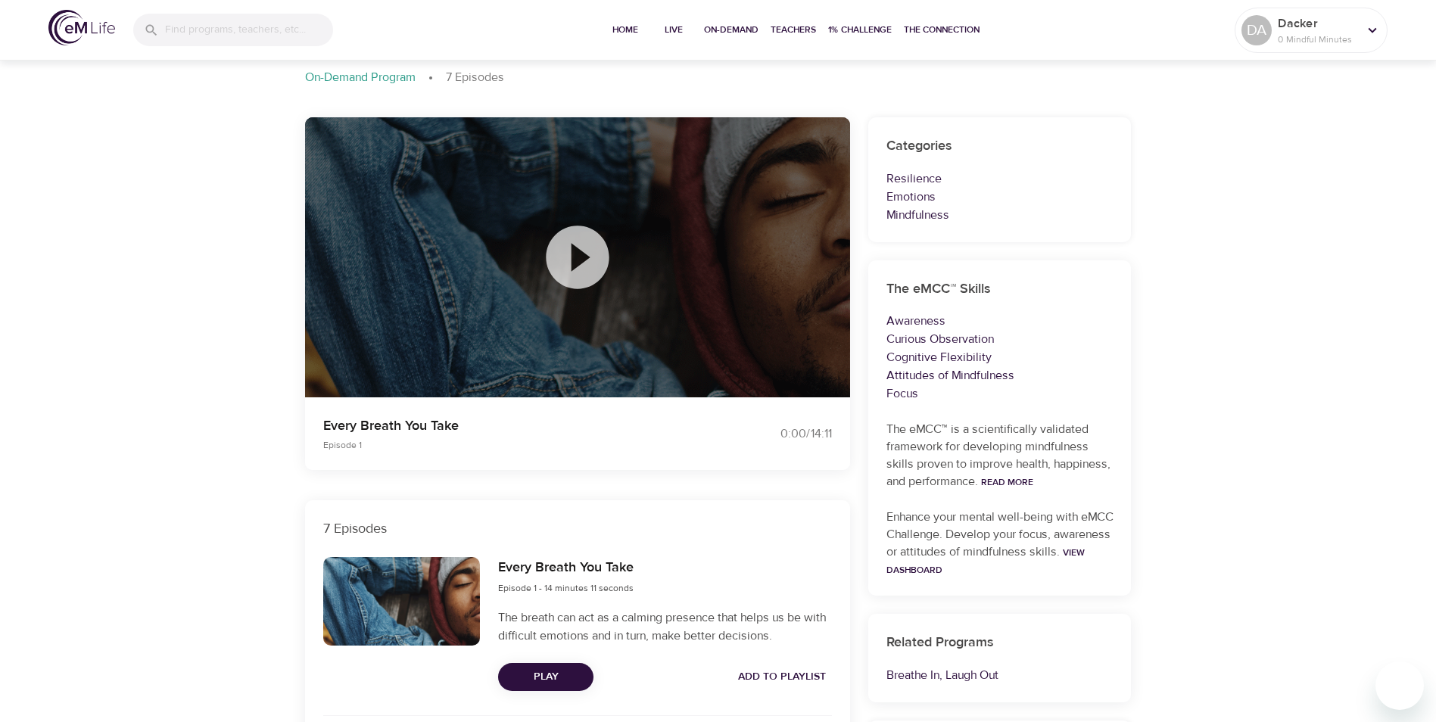
scroll to position [76, 0]
click at [589, 258] on icon at bounding box center [578, 258] width 76 height 76
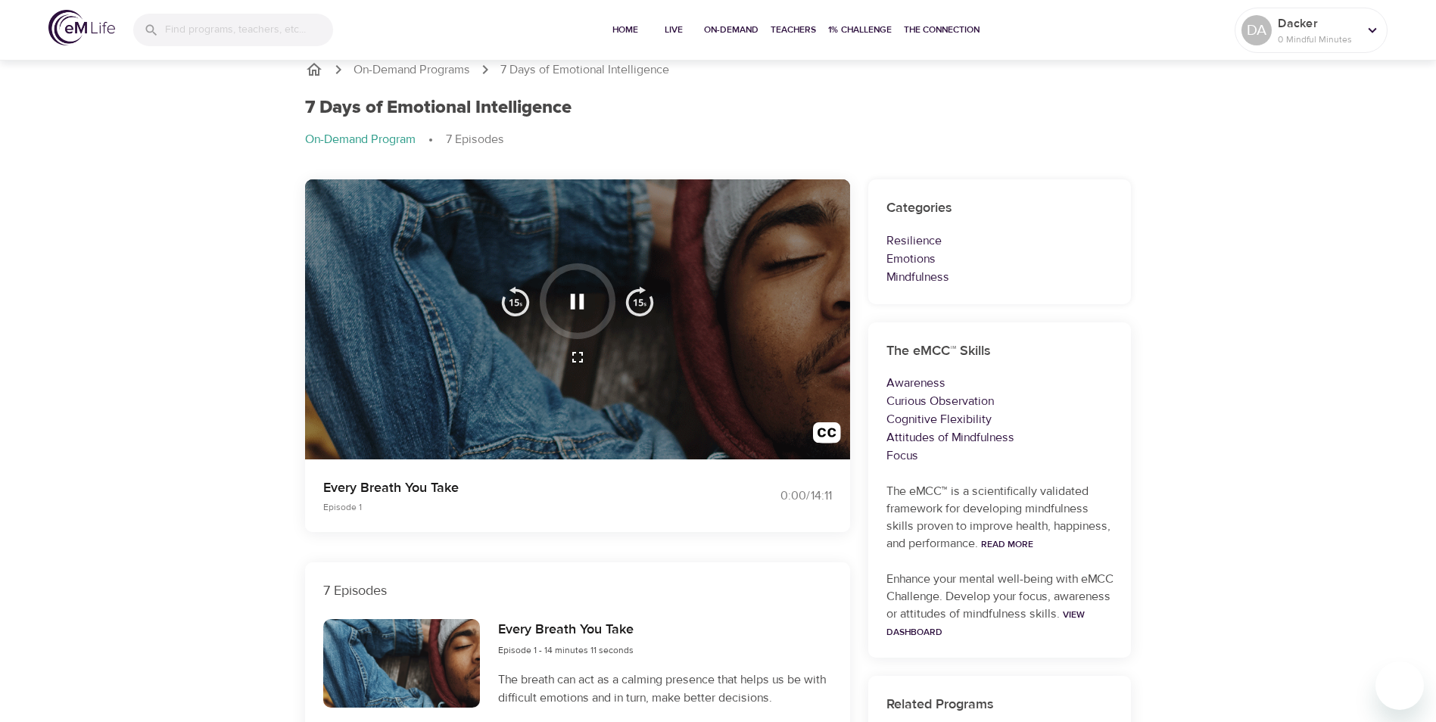
scroll to position [0, 0]
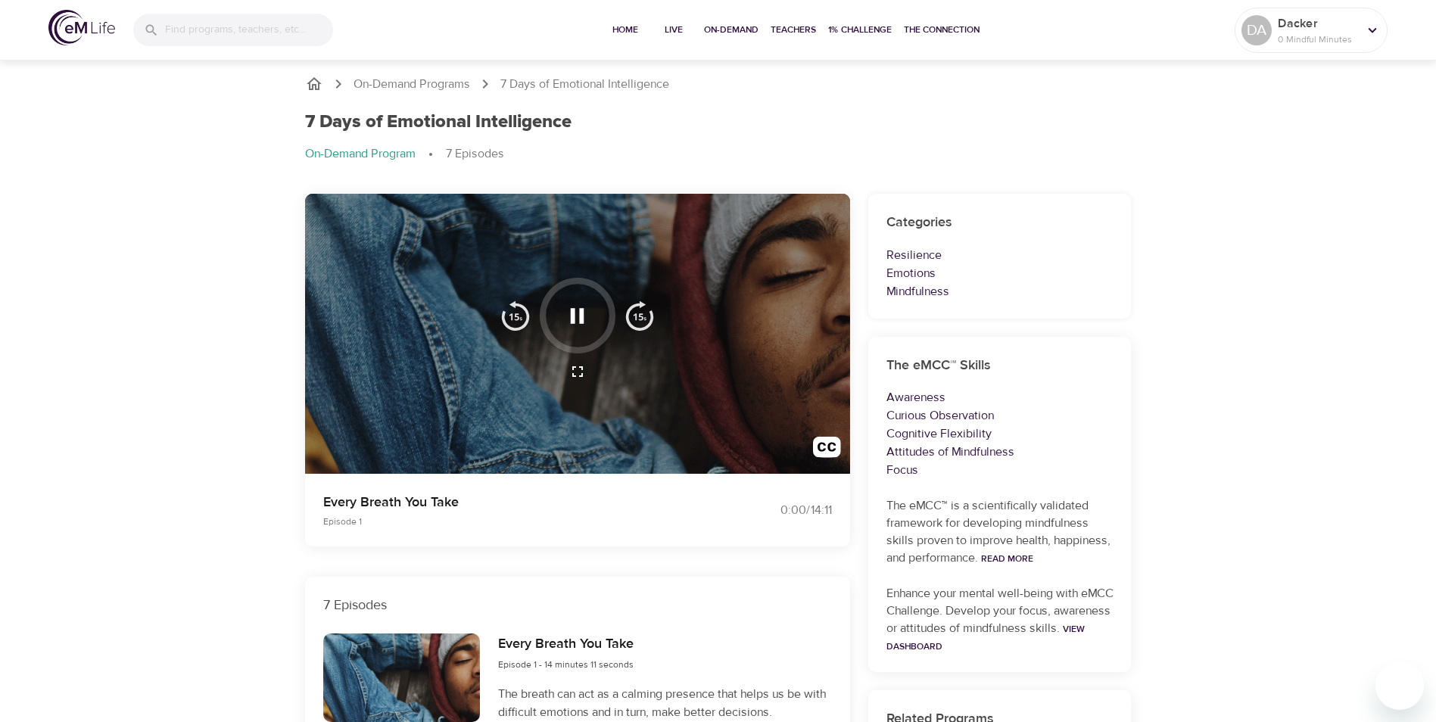
click at [579, 321] on icon "button" at bounding box center [577, 316] width 27 height 27
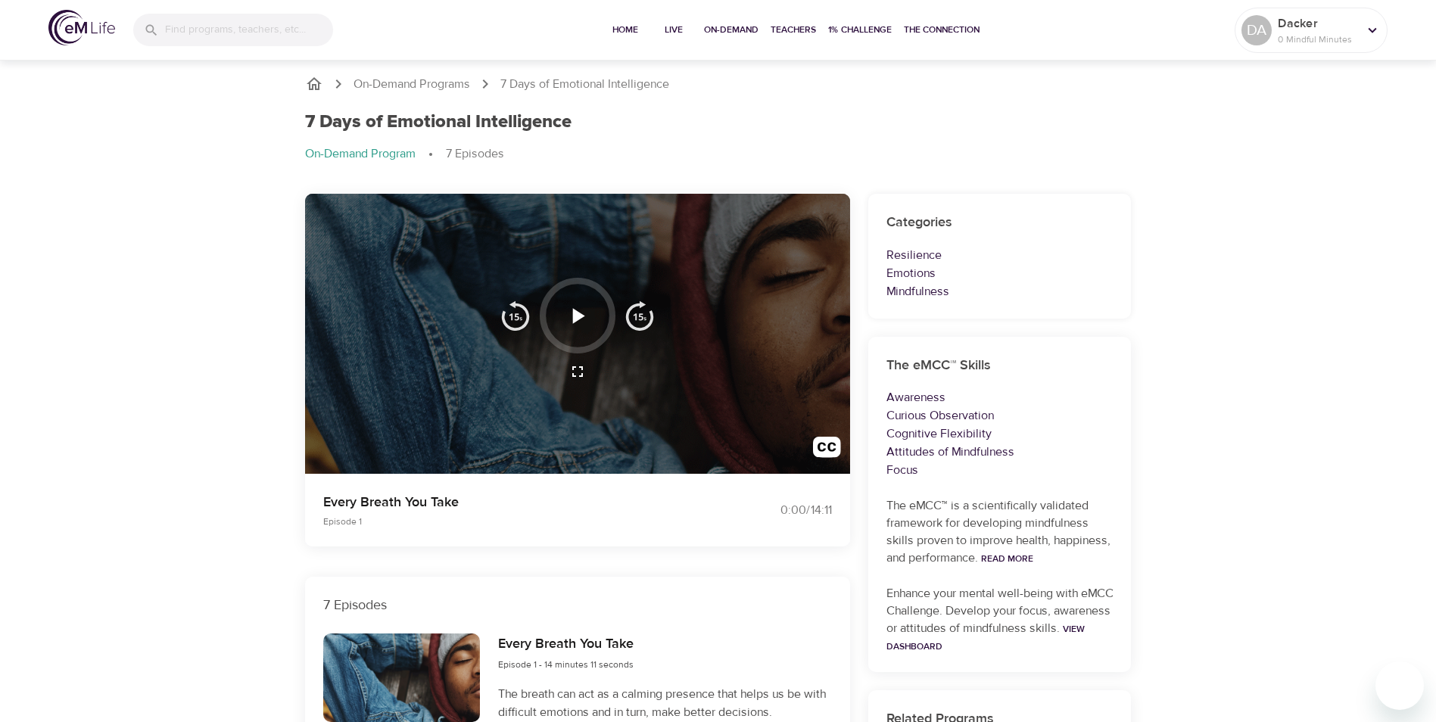
click at [586, 323] on icon "button" at bounding box center [577, 316] width 27 height 27
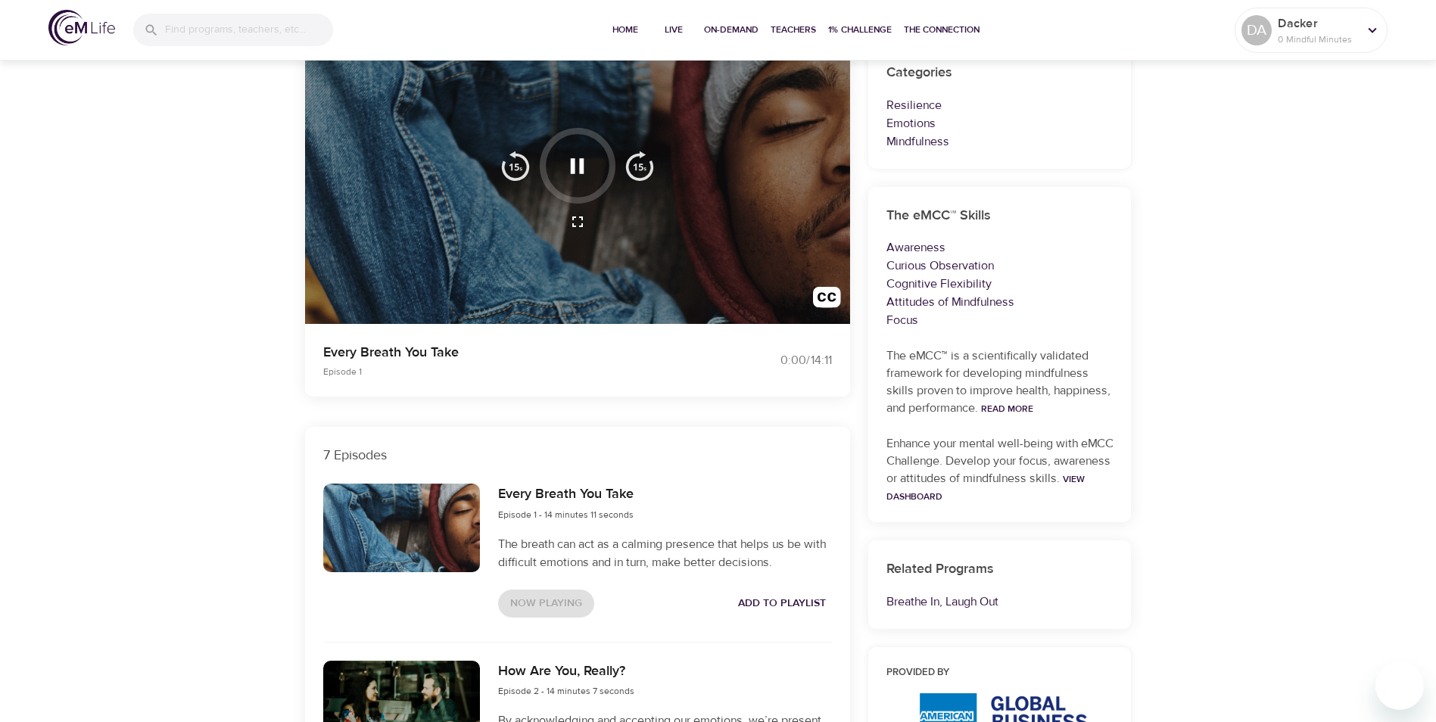
scroll to position [151, 0]
